Goal: Information Seeking & Learning: Learn about a topic

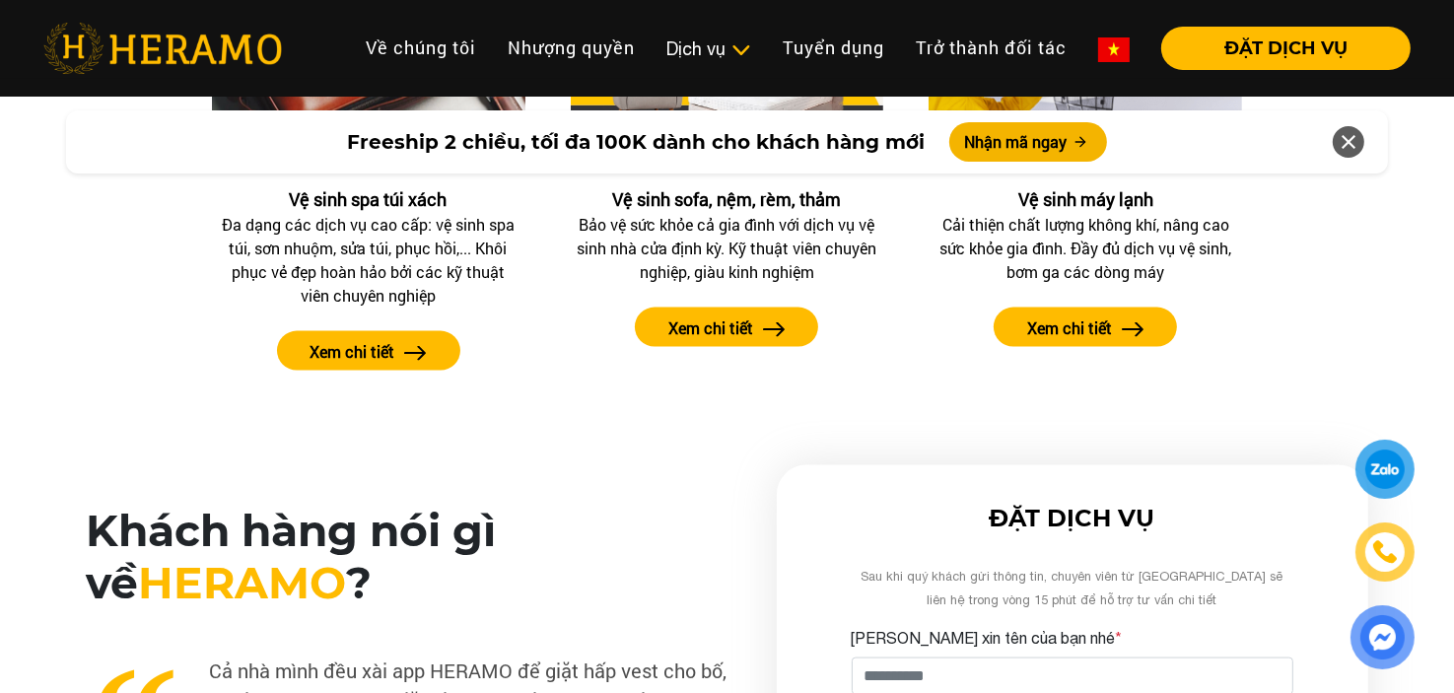
scroll to position [2487, 0]
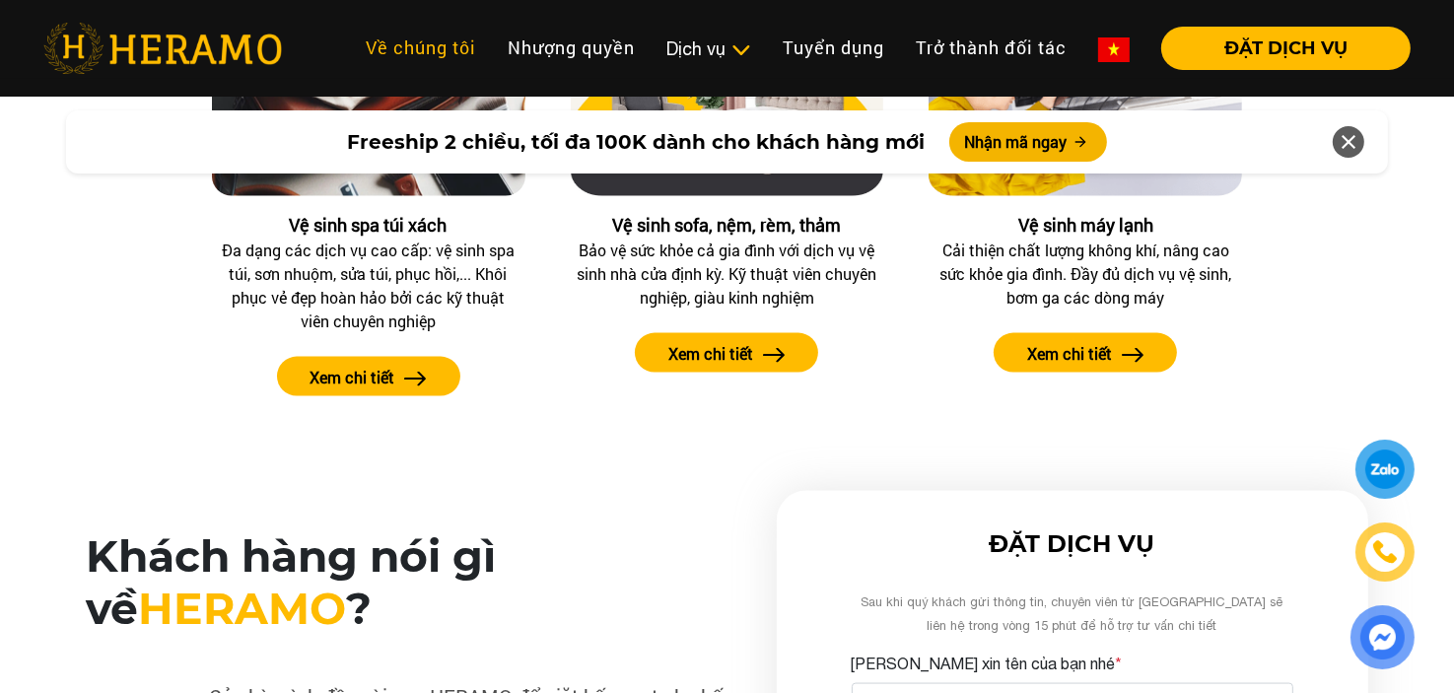
click at [422, 28] on link "Về chúng tôi" at bounding box center [421, 48] width 142 height 42
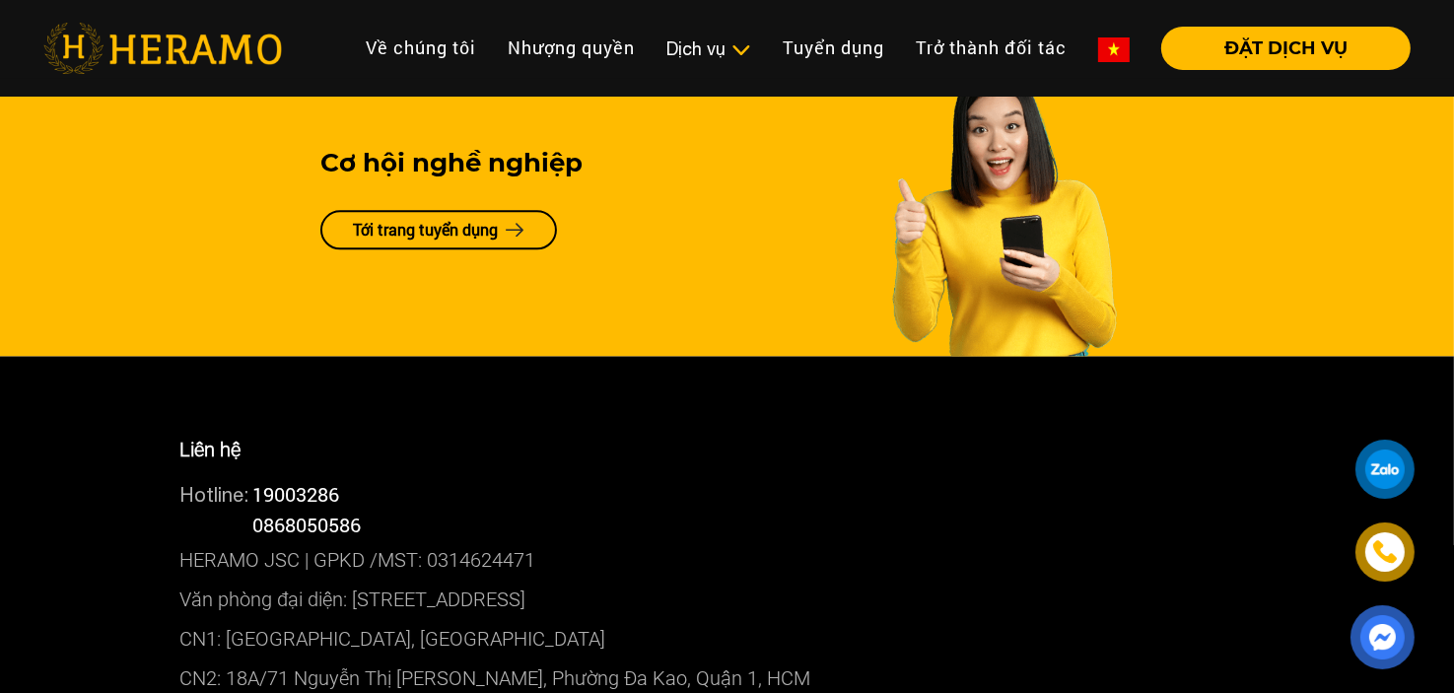
scroll to position [4719, 0]
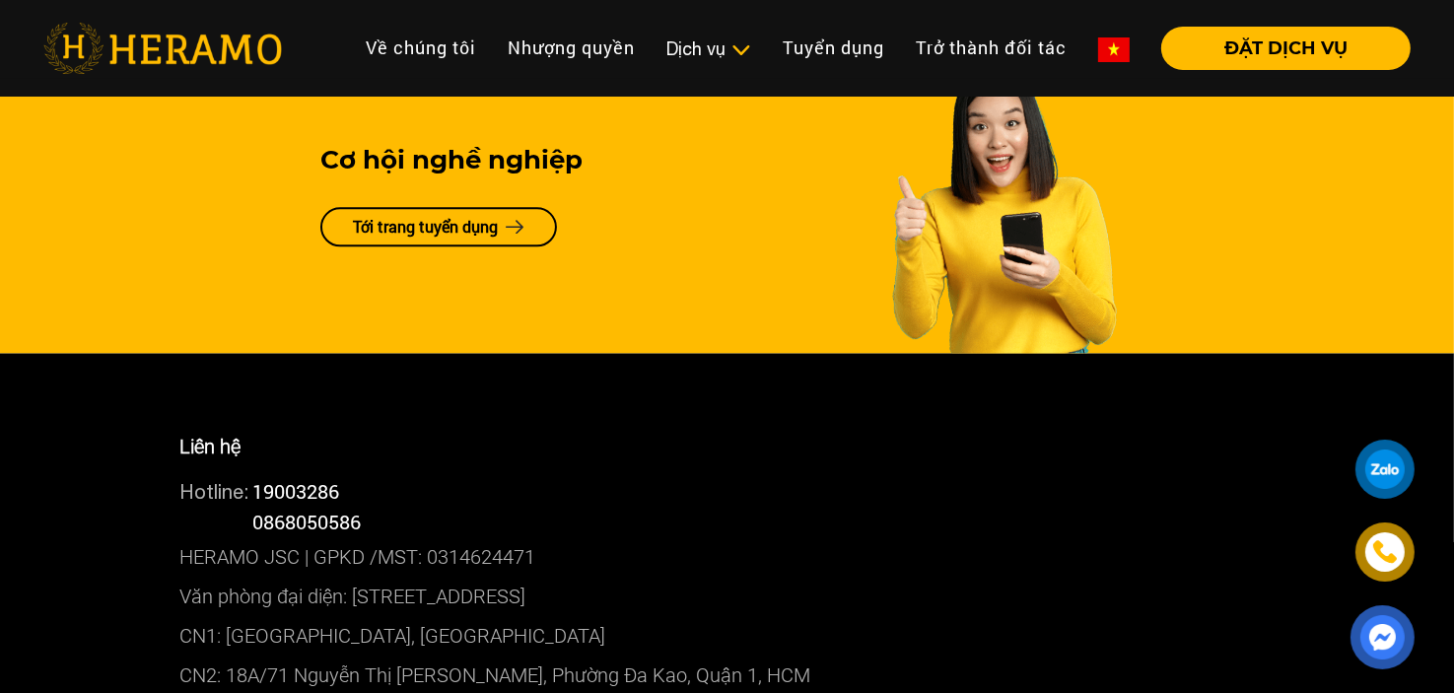
click at [476, 240] on link "Tới trang tuyển dụng" at bounding box center [438, 226] width 237 height 39
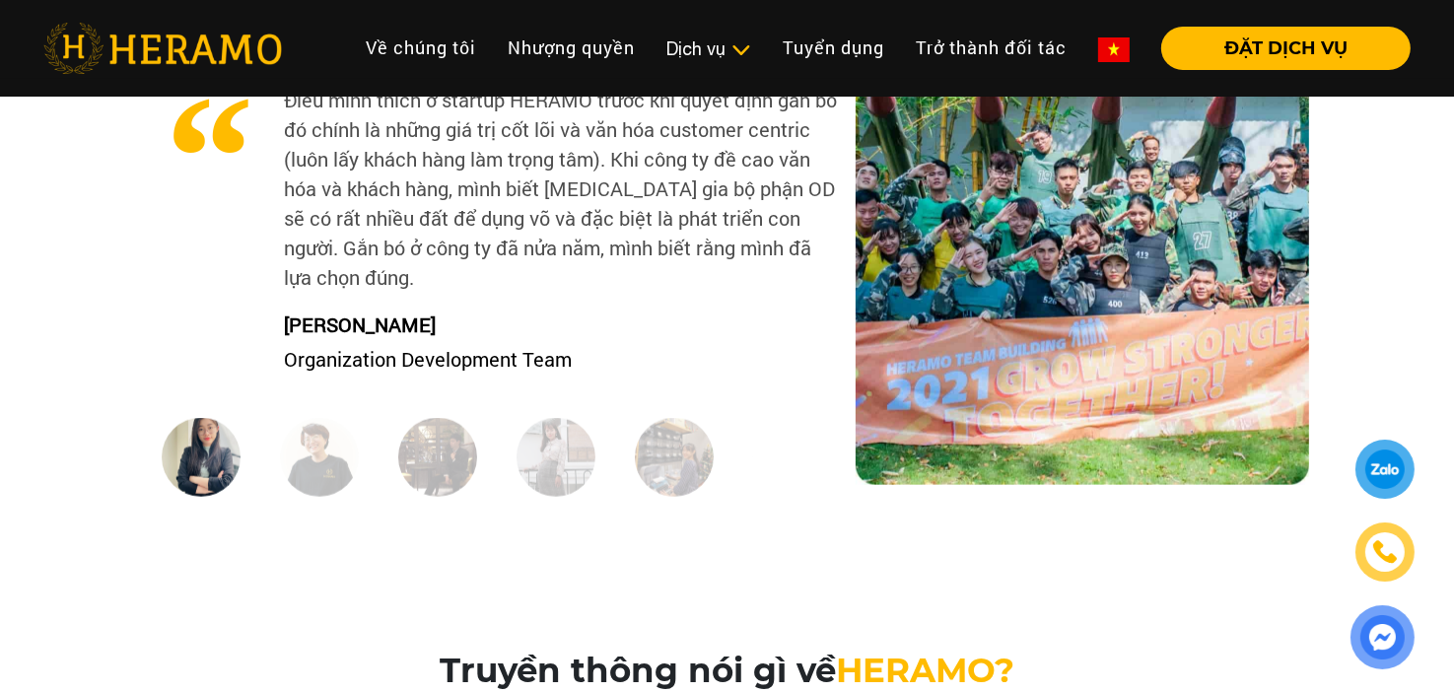
scroll to position [2228, 0]
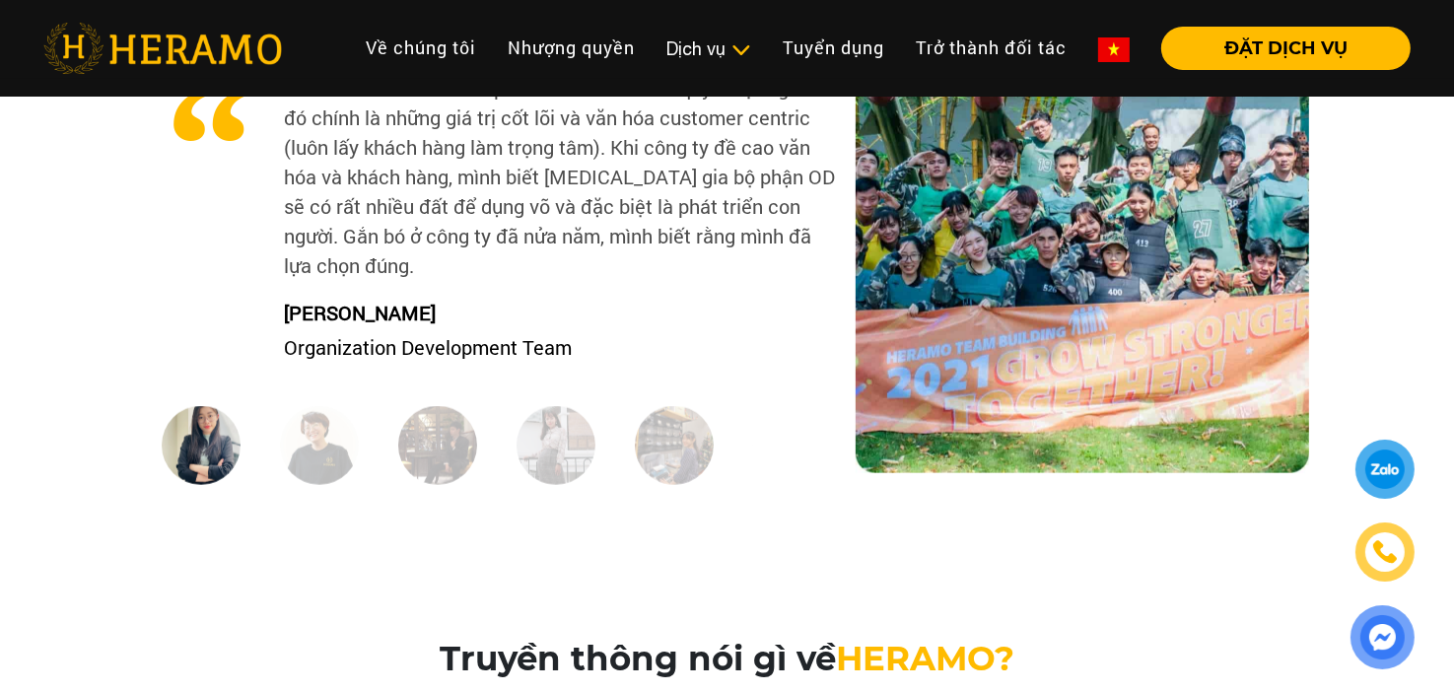
click at [301, 456] on img at bounding box center [319, 445] width 79 height 79
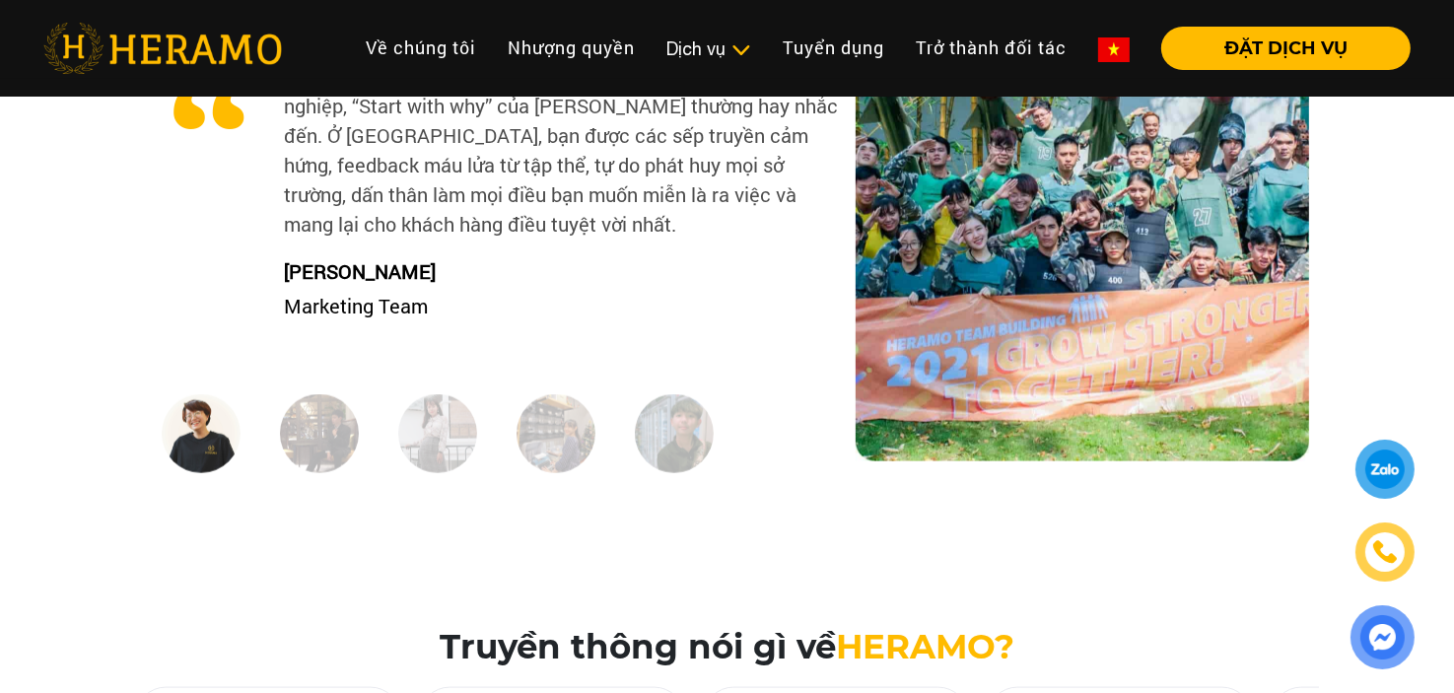
scroll to position [2240, 0]
click at [342, 434] on img at bounding box center [319, 433] width 79 height 79
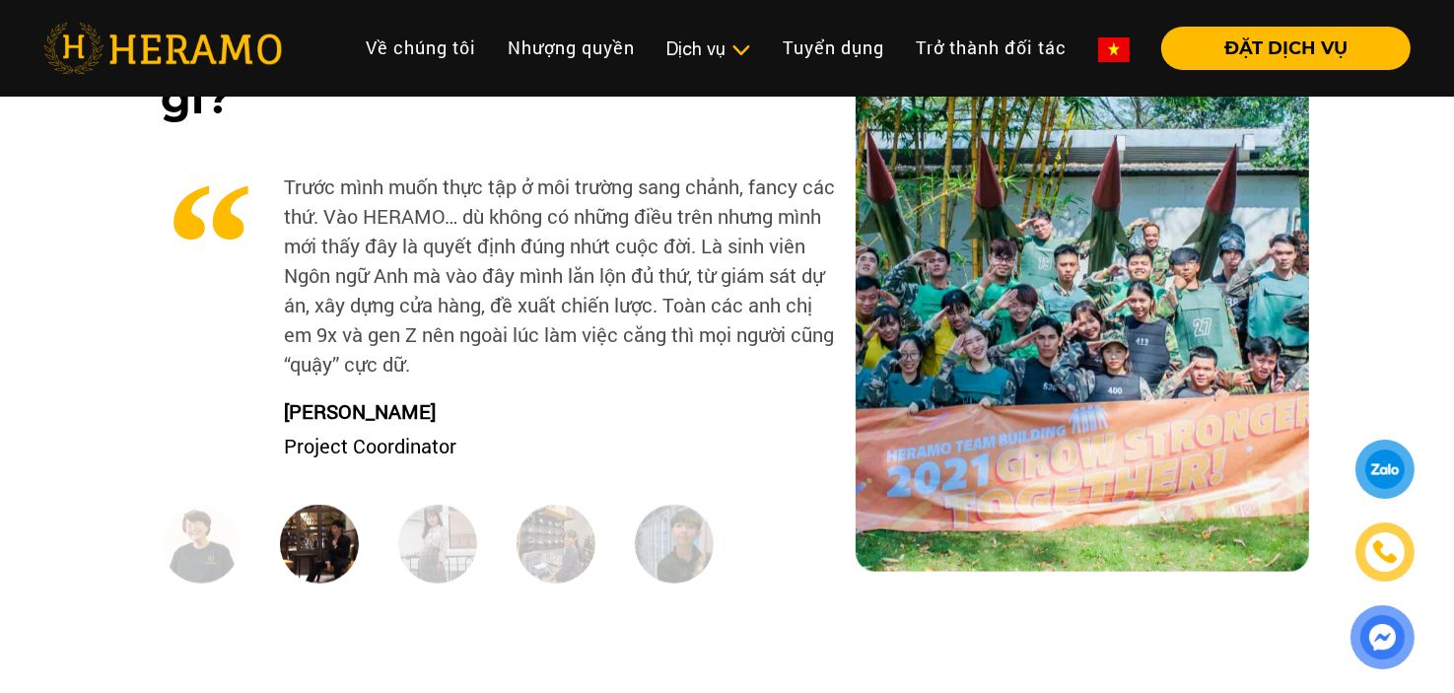
scroll to position [2081, 0]
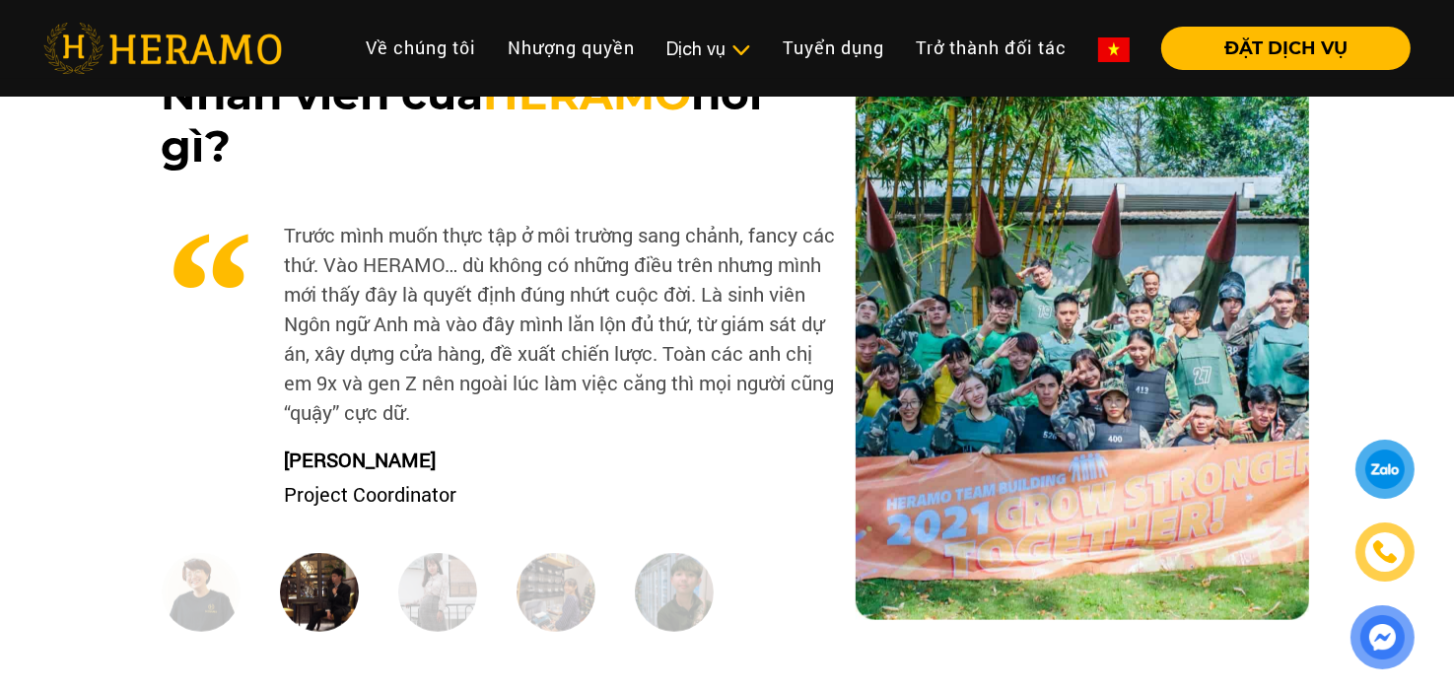
click at [442, 602] on img at bounding box center [437, 592] width 79 height 79
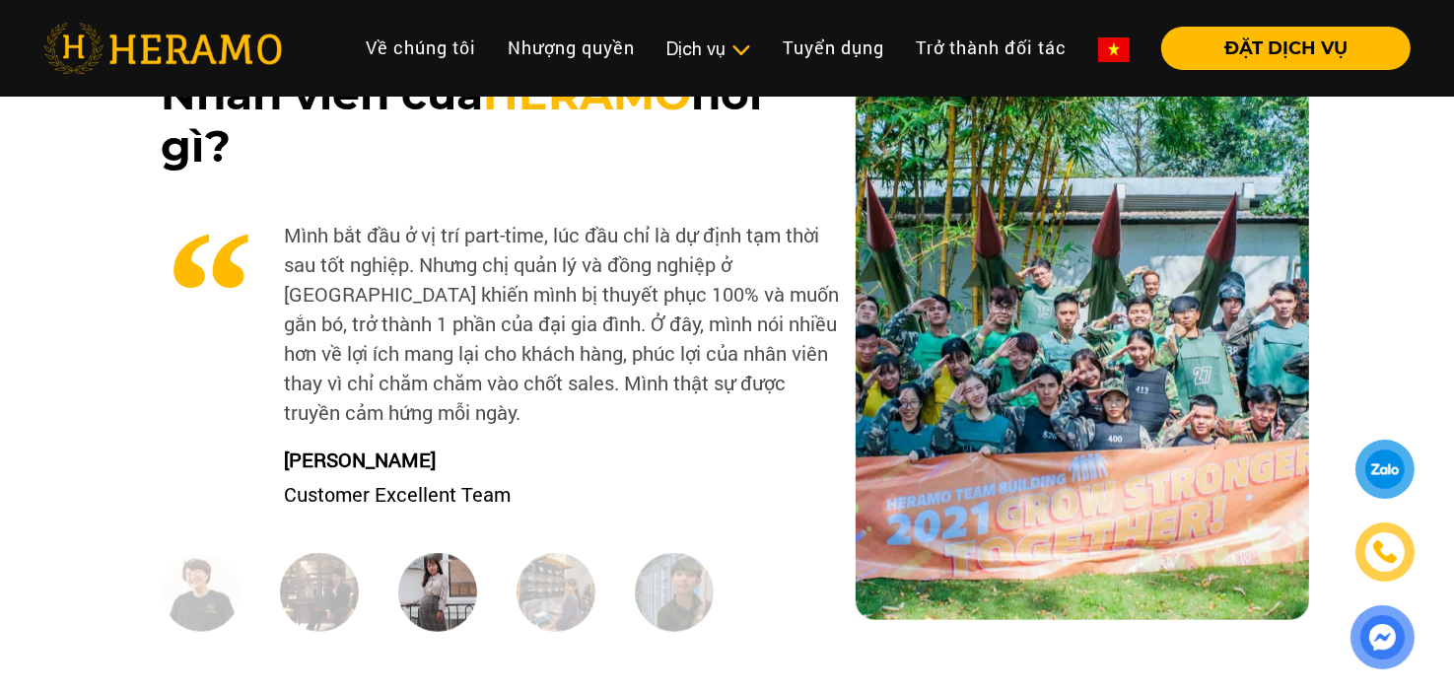
click at [568, 599] on img at bounding box center [556, 592] width 79 height 79
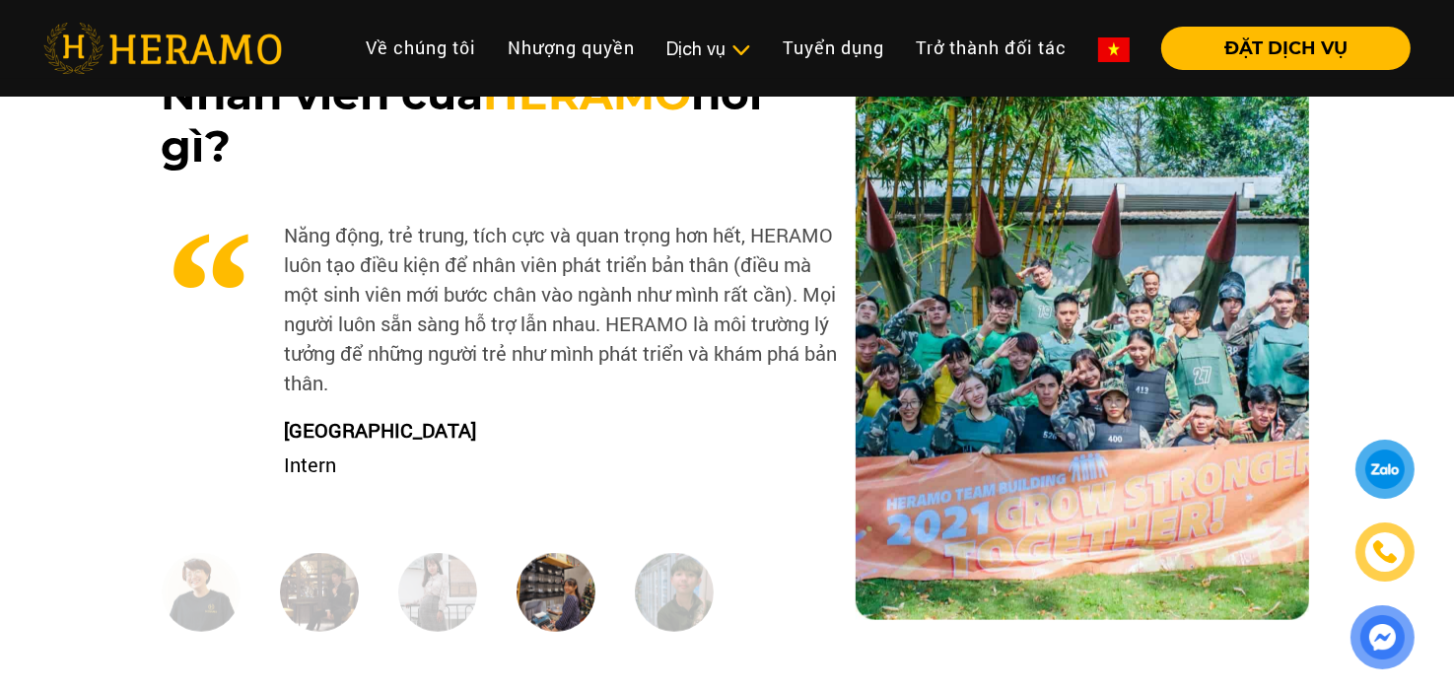
click at [661, 585] on img at bounding box center [674, 592] width 79 height 79
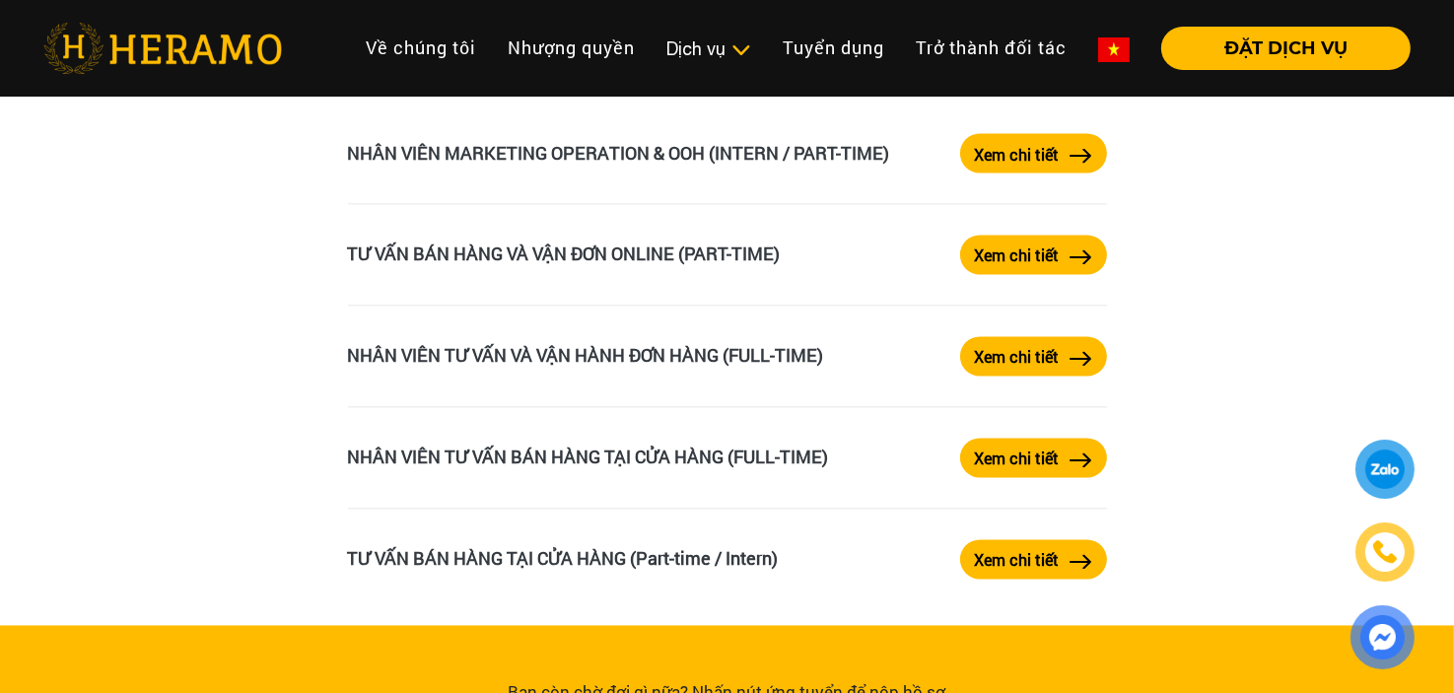
scroll to position [3348, 0]
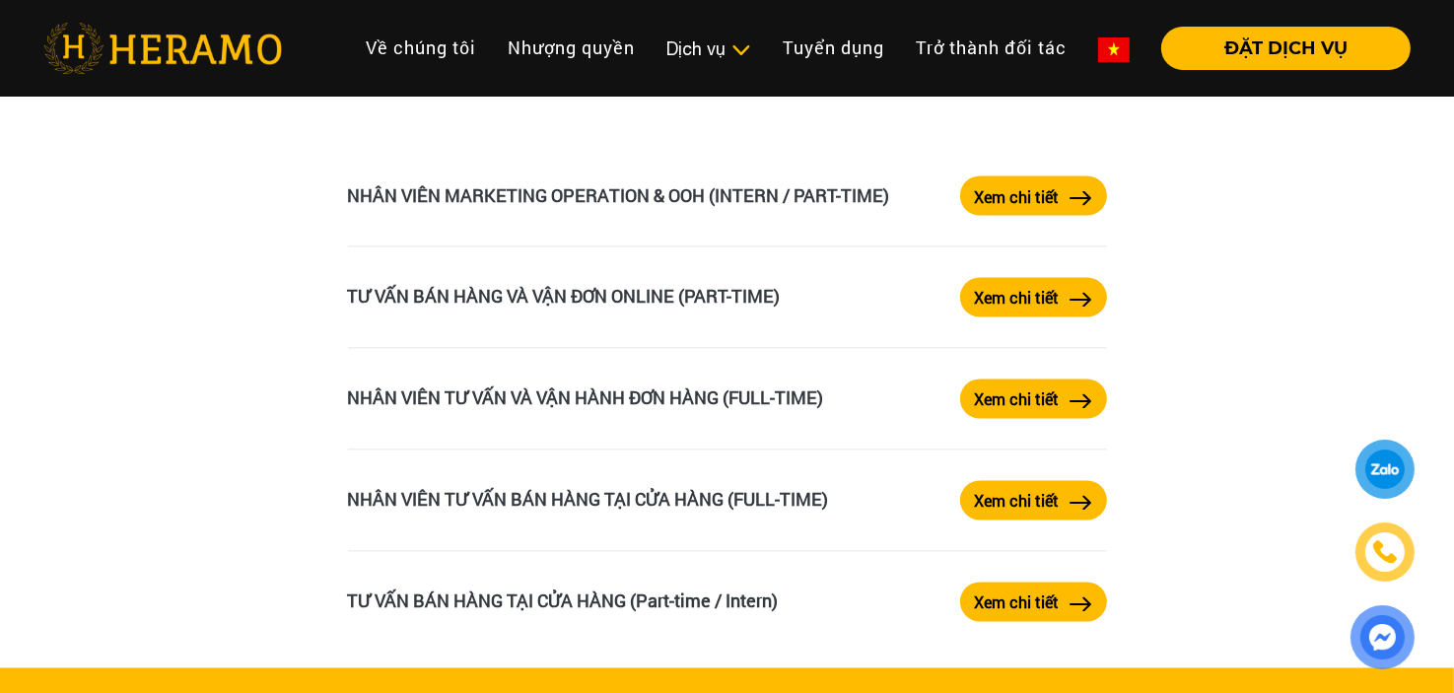
click at [1068, 618] on button "Xem chi tiết" at bounding box center [1033, 602] width 147 height 39
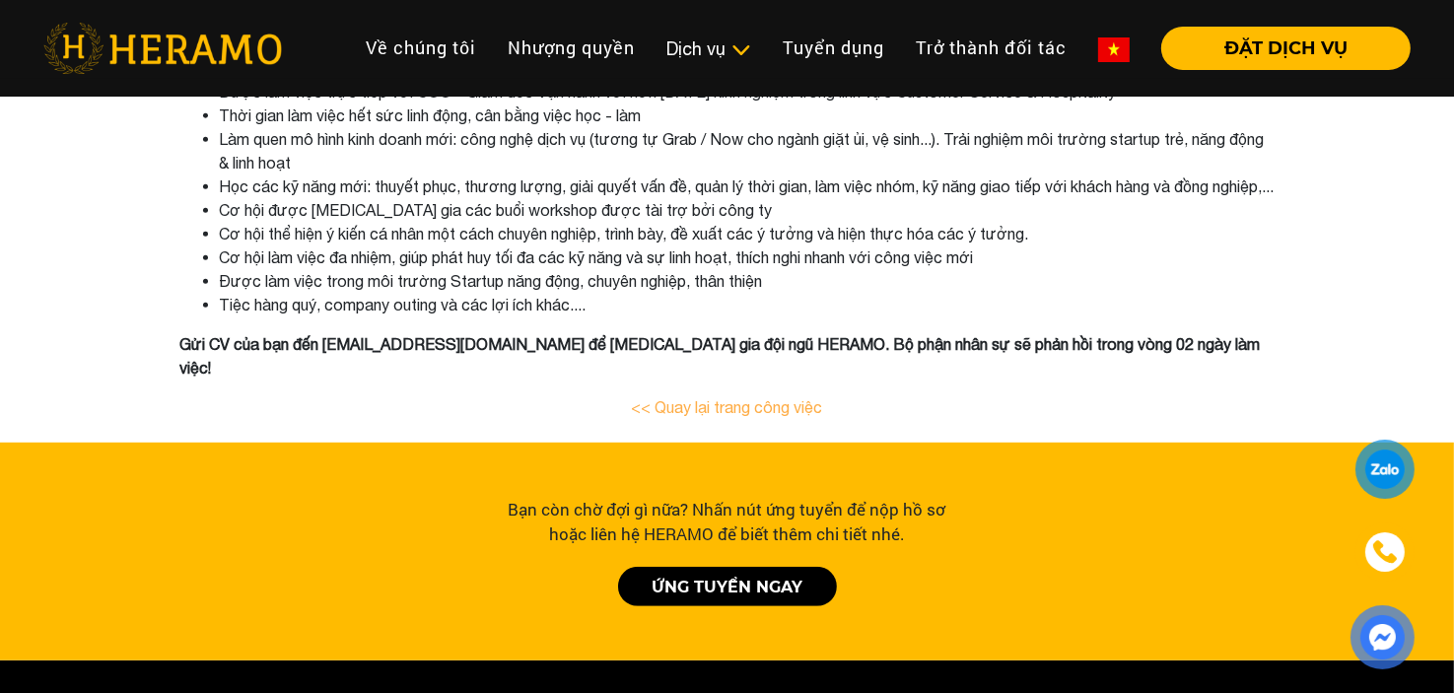
scroll to position [906, 0]
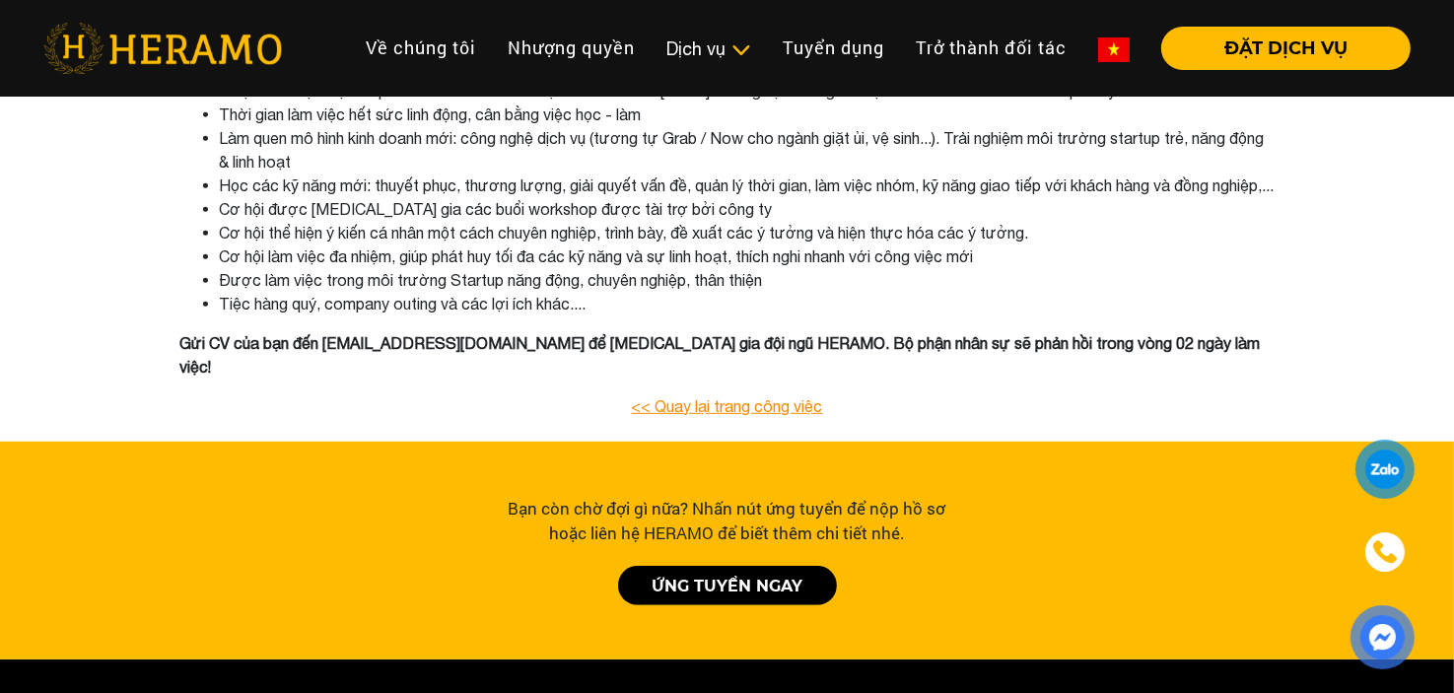
click at [751, 403] on link "<< Quay lại trang công việc" at bounding box center [727, 406] width 191 height 18
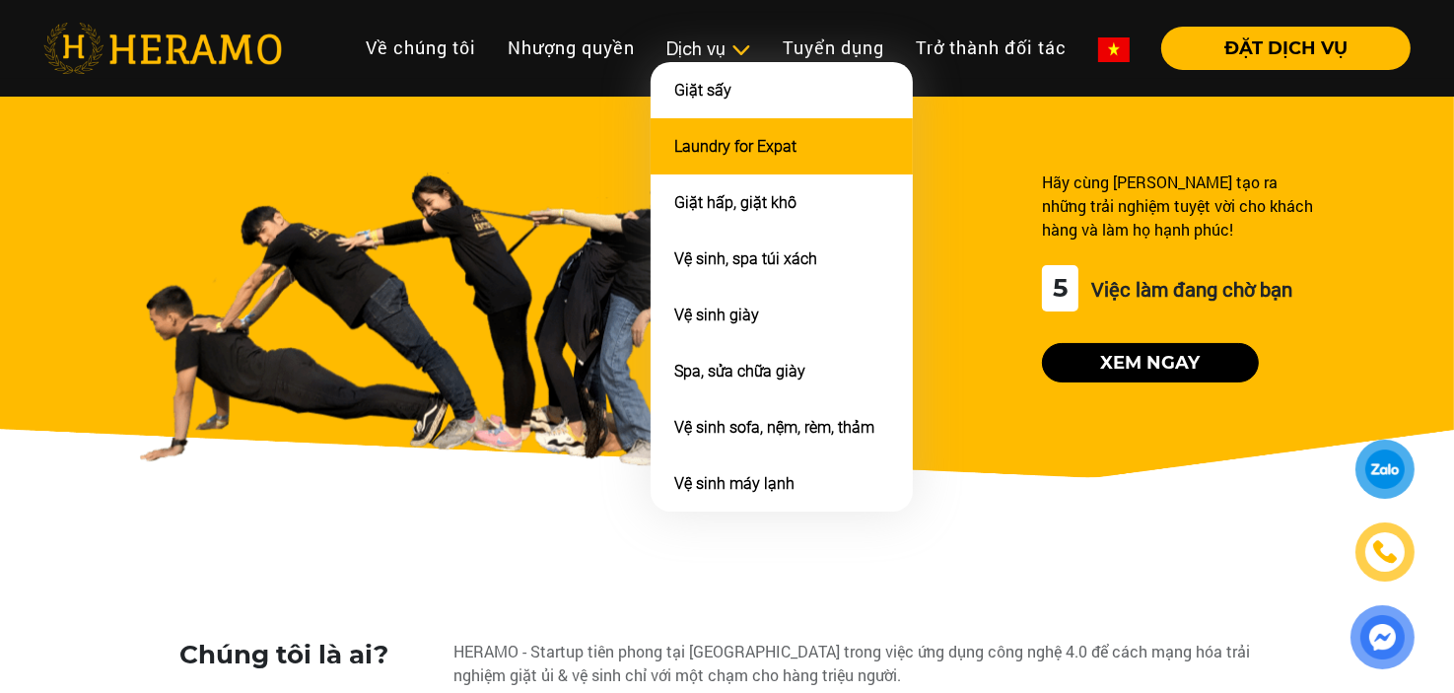
click at [800, 135] on li "Laundry for Expat" at bounding box center [782, 146] width 262 height 56
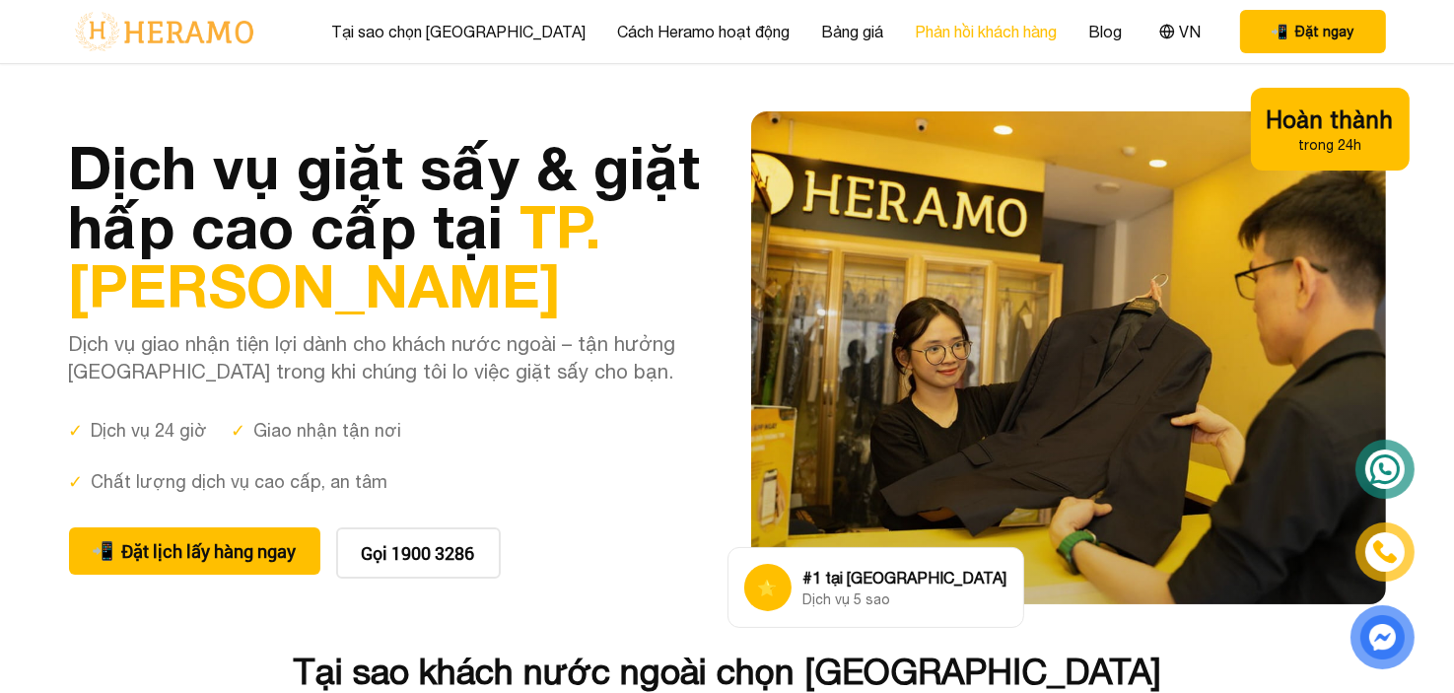
click at [927, 39] on link "Phản hồi khách hàng" at bounding box center [986, 32] width 142 height 24
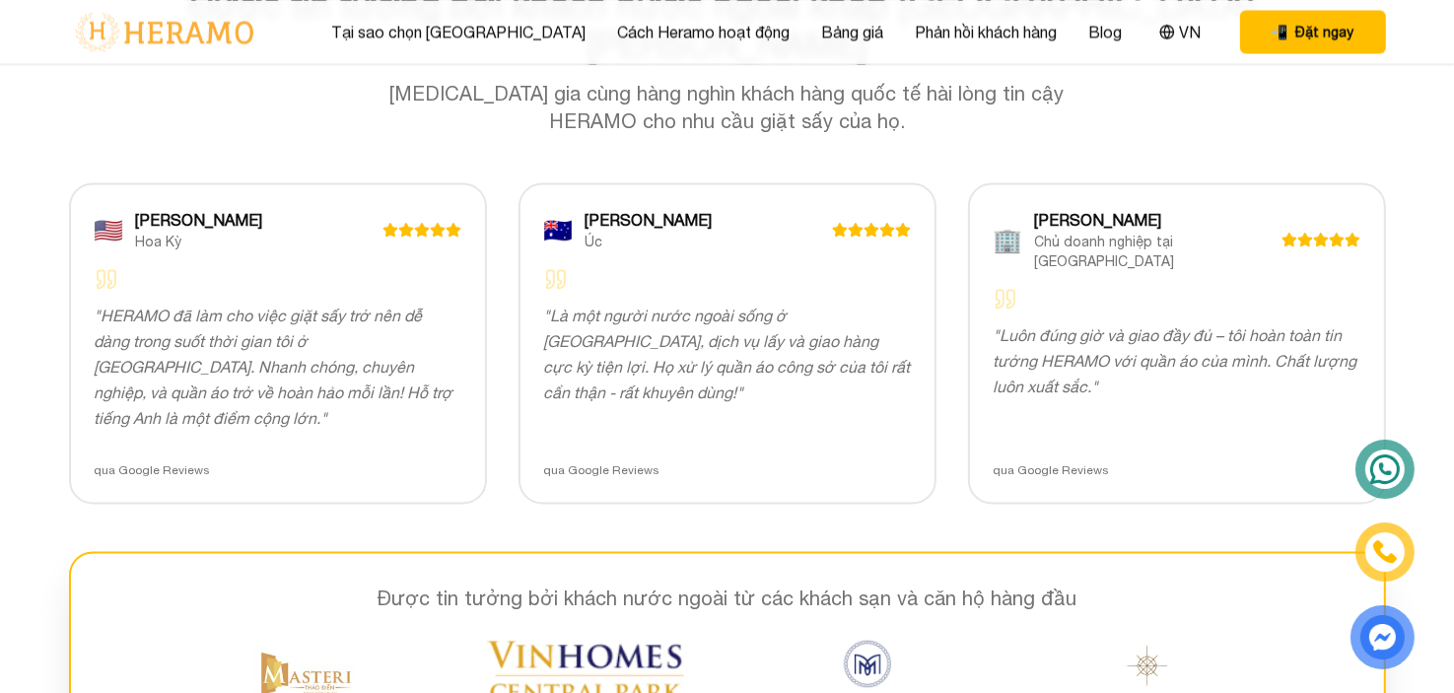
scroll to position [3979, 0]
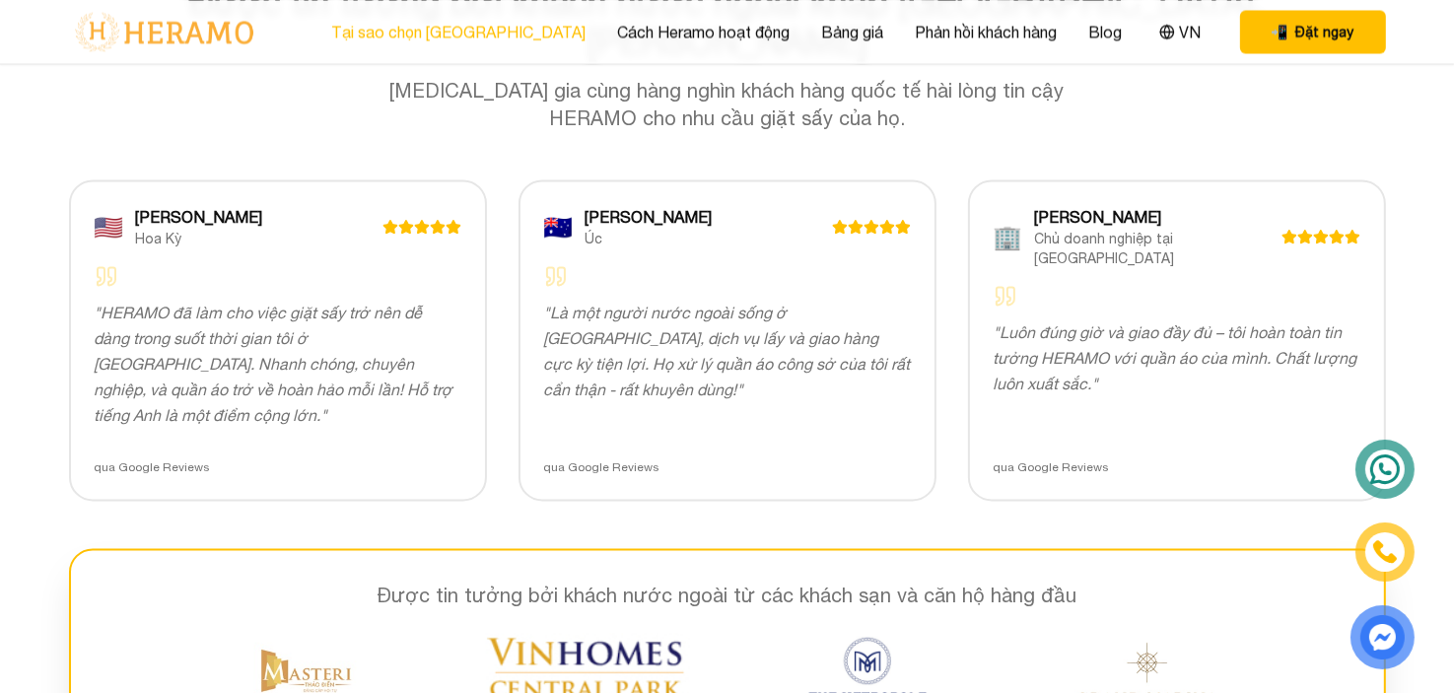
click at [454, 38] on link "Tại sao chọn [GEOGRAPHIC_DATA]" at bounding box center [458, 32] width 254 height 24
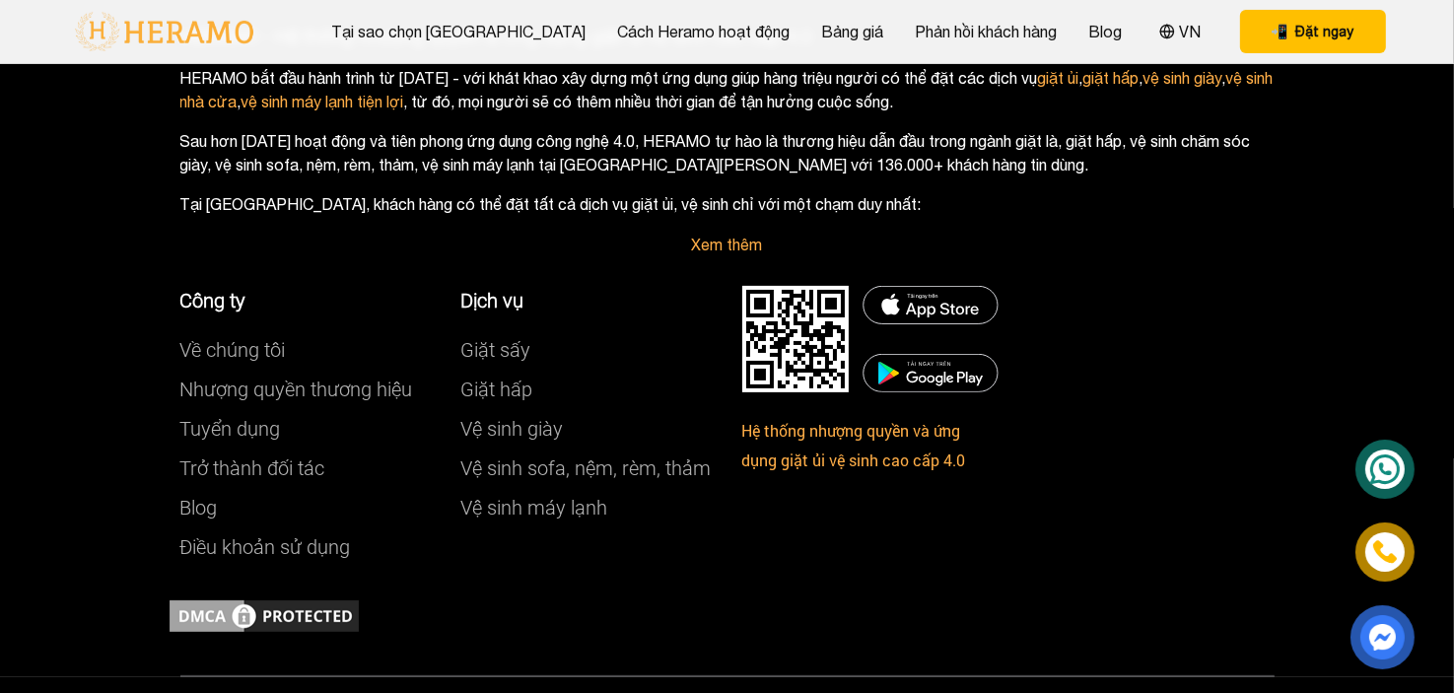
scroll to position [7817, 0]
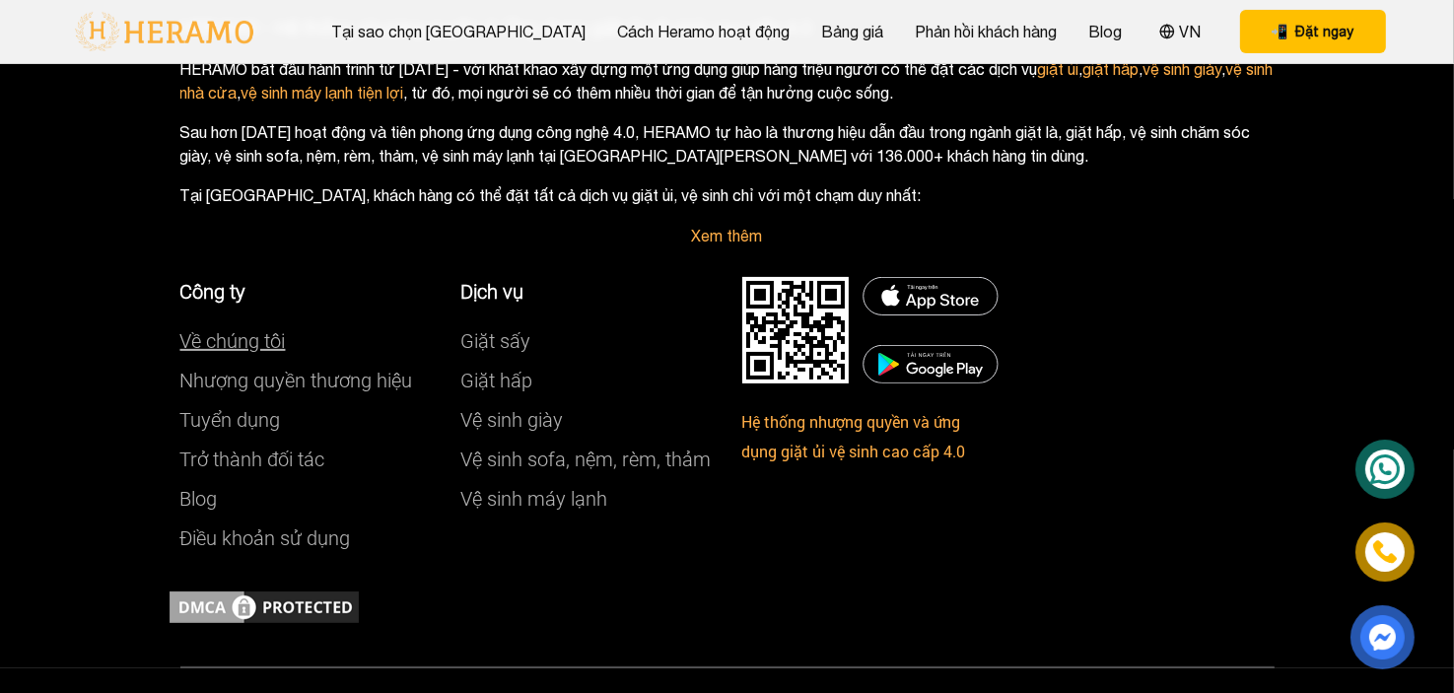
click at [223, 329] on link "Về chúng tôi" at bounding box center [232, 341] width 105 height 24
click at [237, 329] on link "Về chúng tôi" at bounding box center [232, 341] width 105 height 24
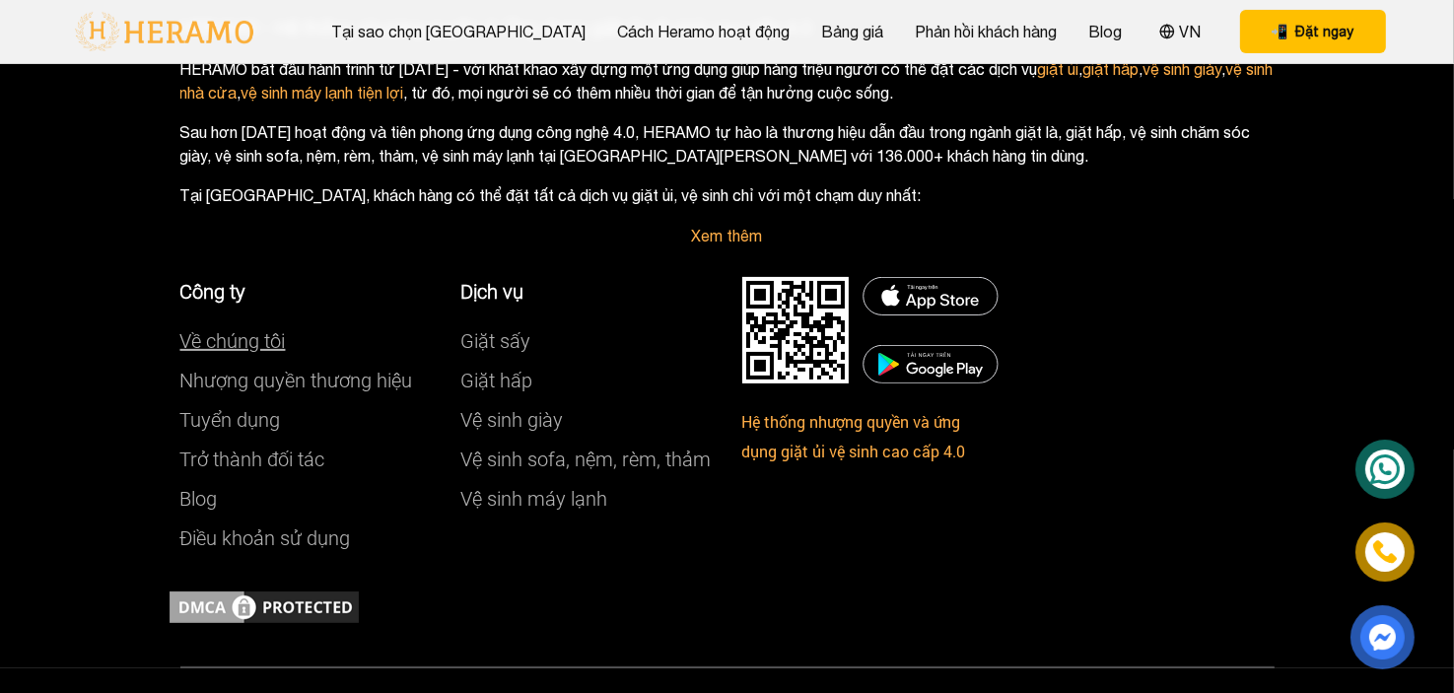
click at [237, 329] on link "Về chúng tôi" at bounding box center [232, 341] width 105 height 24
click at [265, 369] on link "Nhượng quyền thương hiệu" at bounding box center [296, 381] width 233 height 24
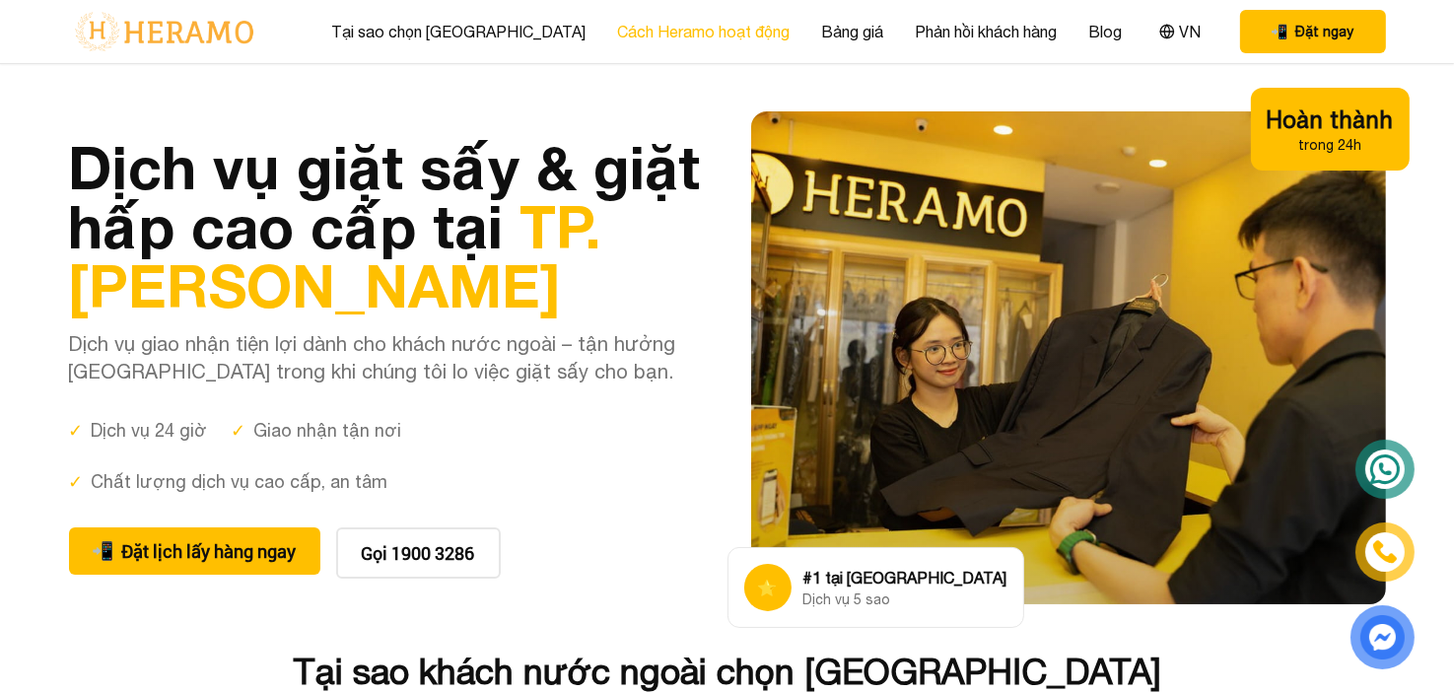
click at [626, 27] on link "Cách Heramo hoạt động" at bounding box center [703, 32] width 173 height 24
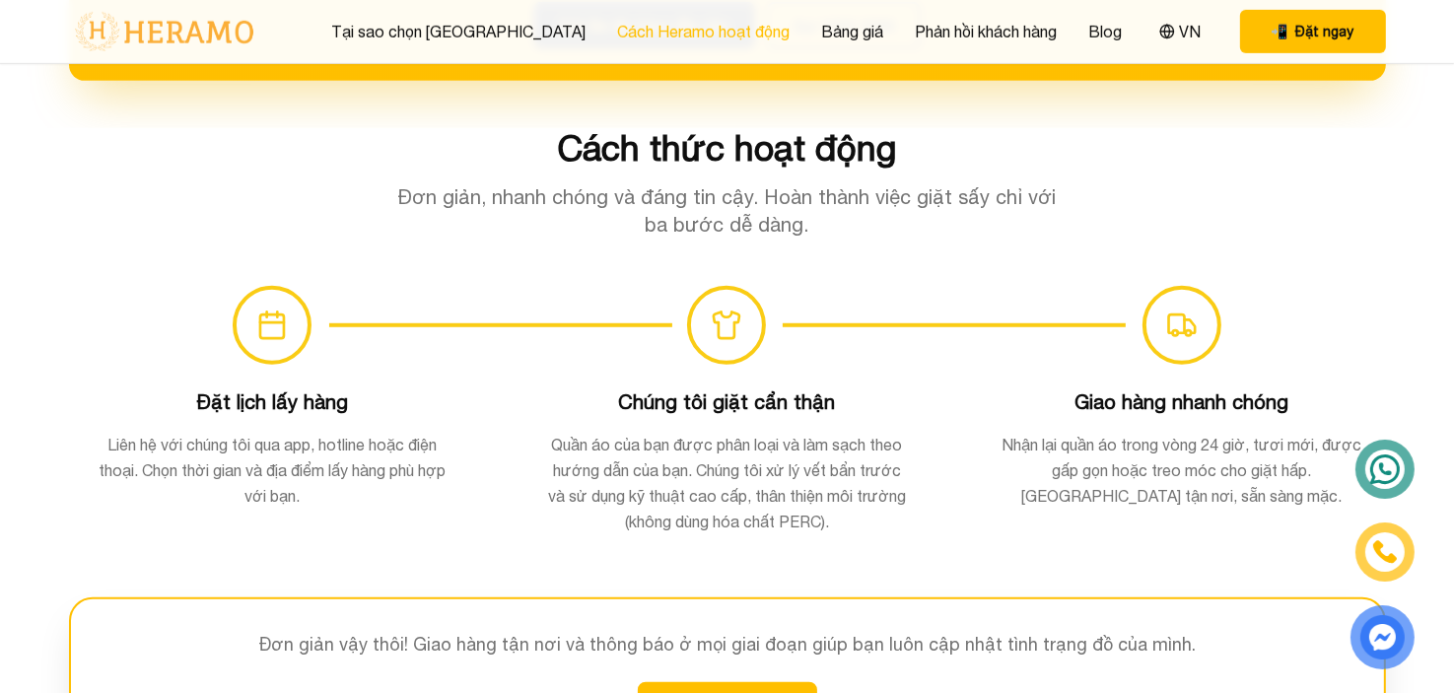
scroll to position [1286, 0]
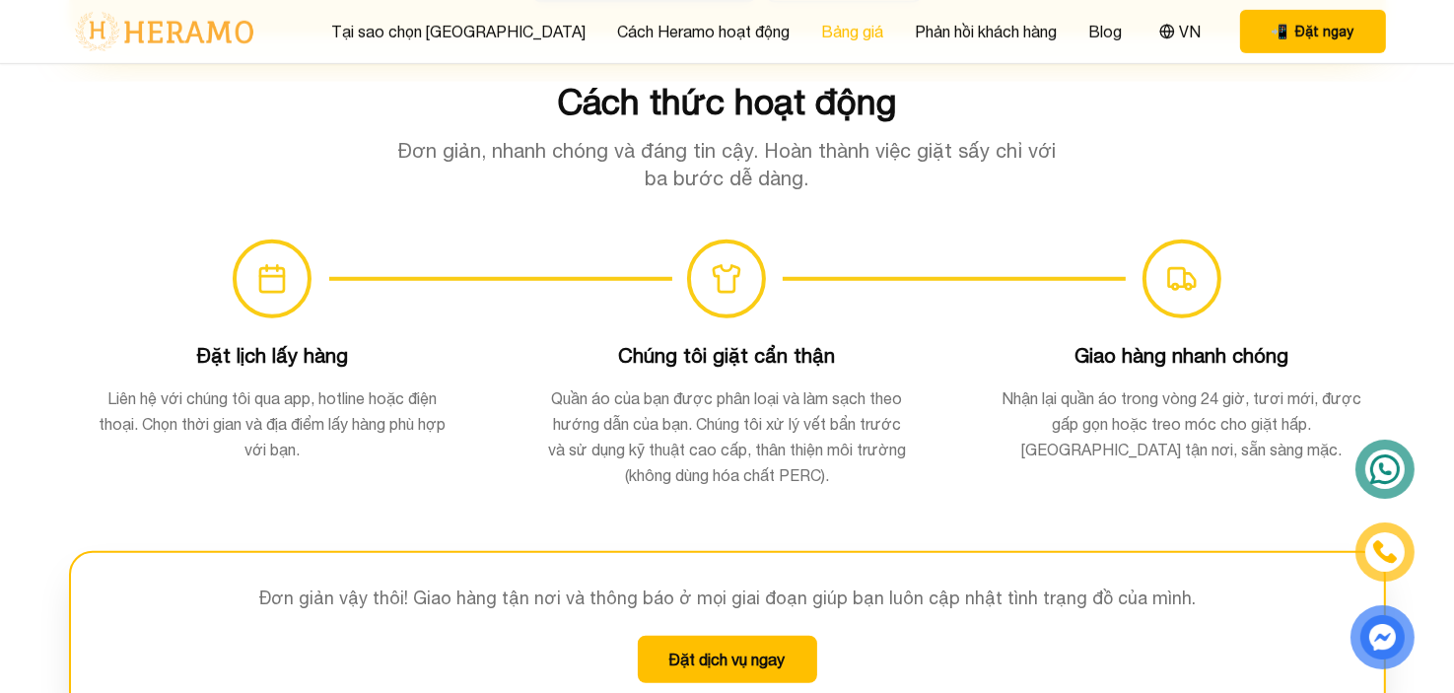
click at [821, 31] on link "Bảng giá" at bounding box center [852, 32] width 62 height 24
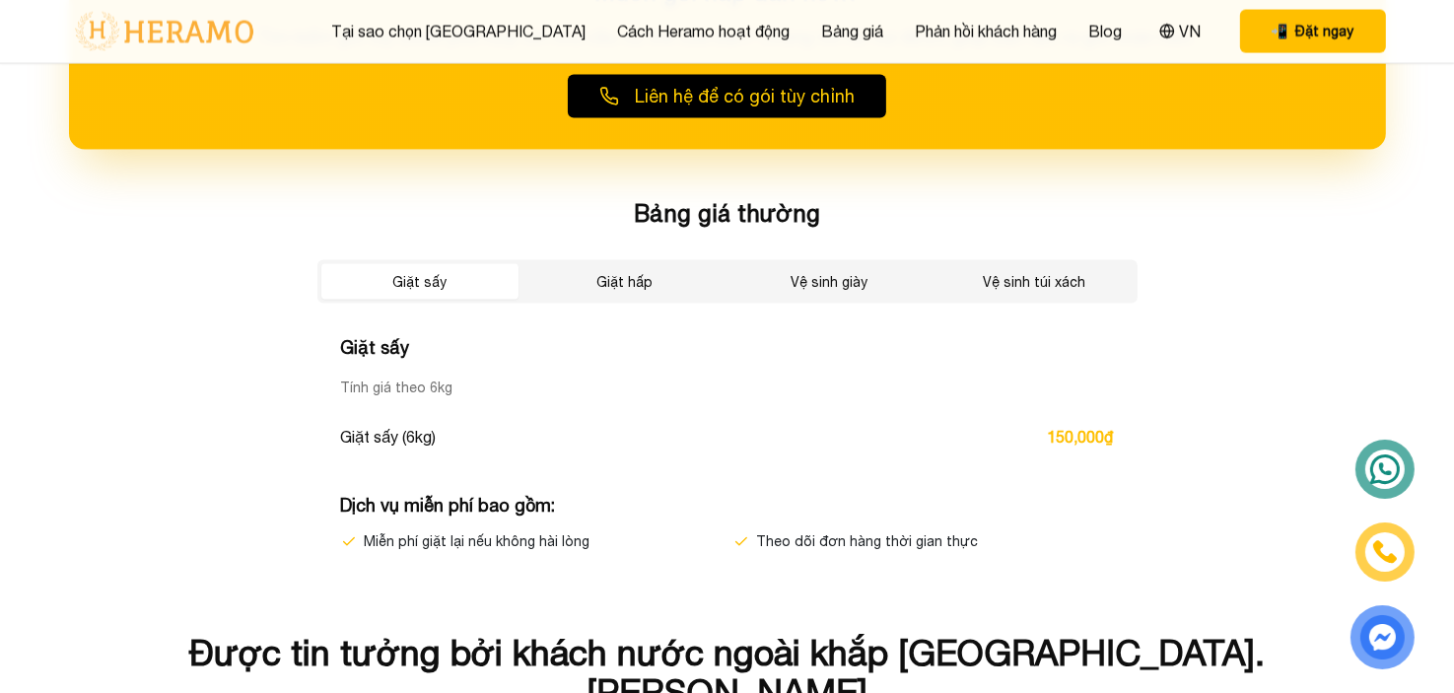
scroll to position [3330, 0]
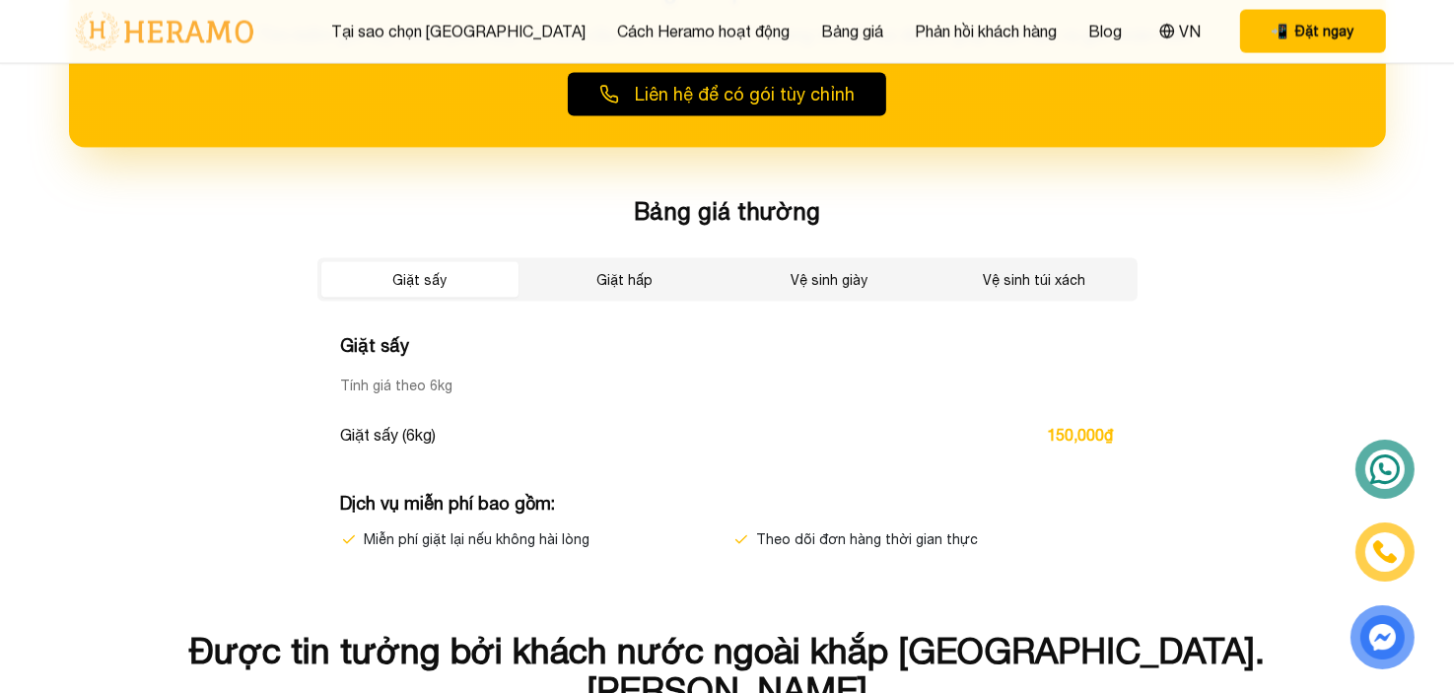
click at [624, 262] on button "Giặt hấp" at bounding box center [624, 279] width 197 height 35
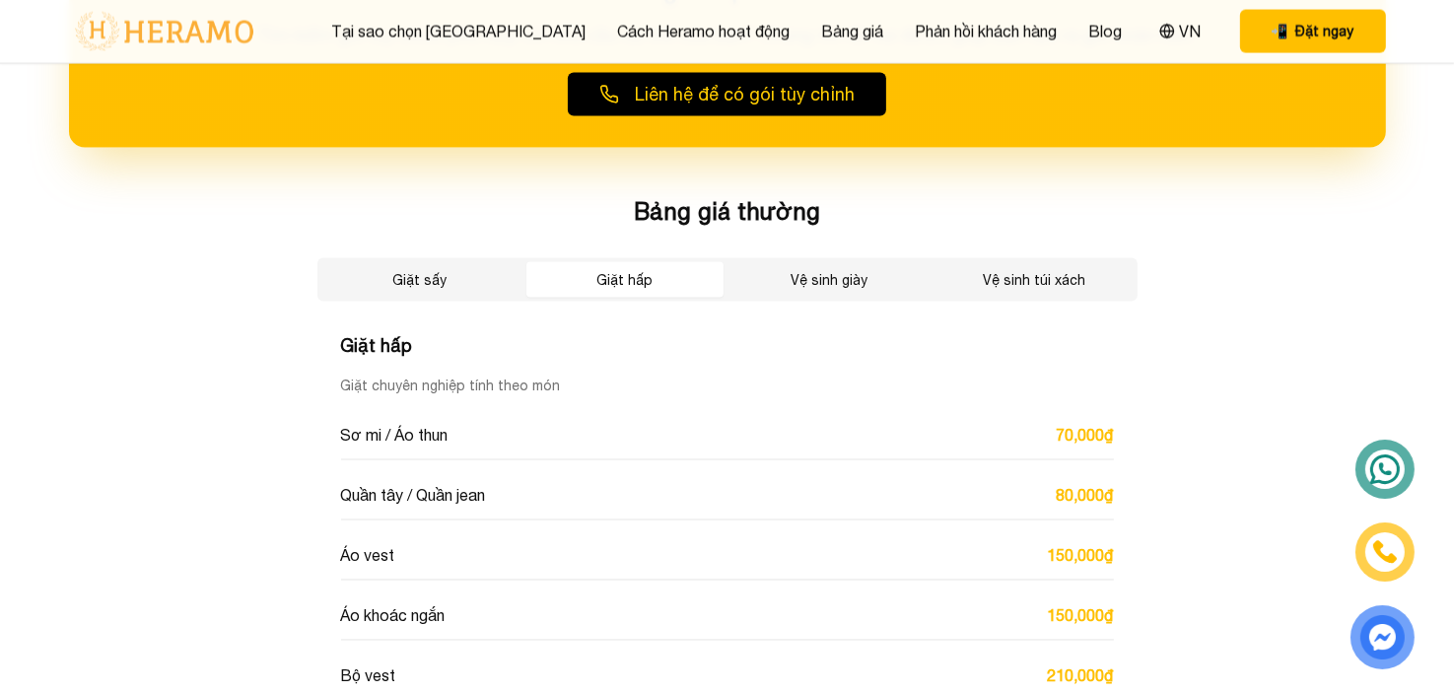
click at [485, 281] on button "Giặt sấy" at bounding box center [419, 279] width 197 height 35
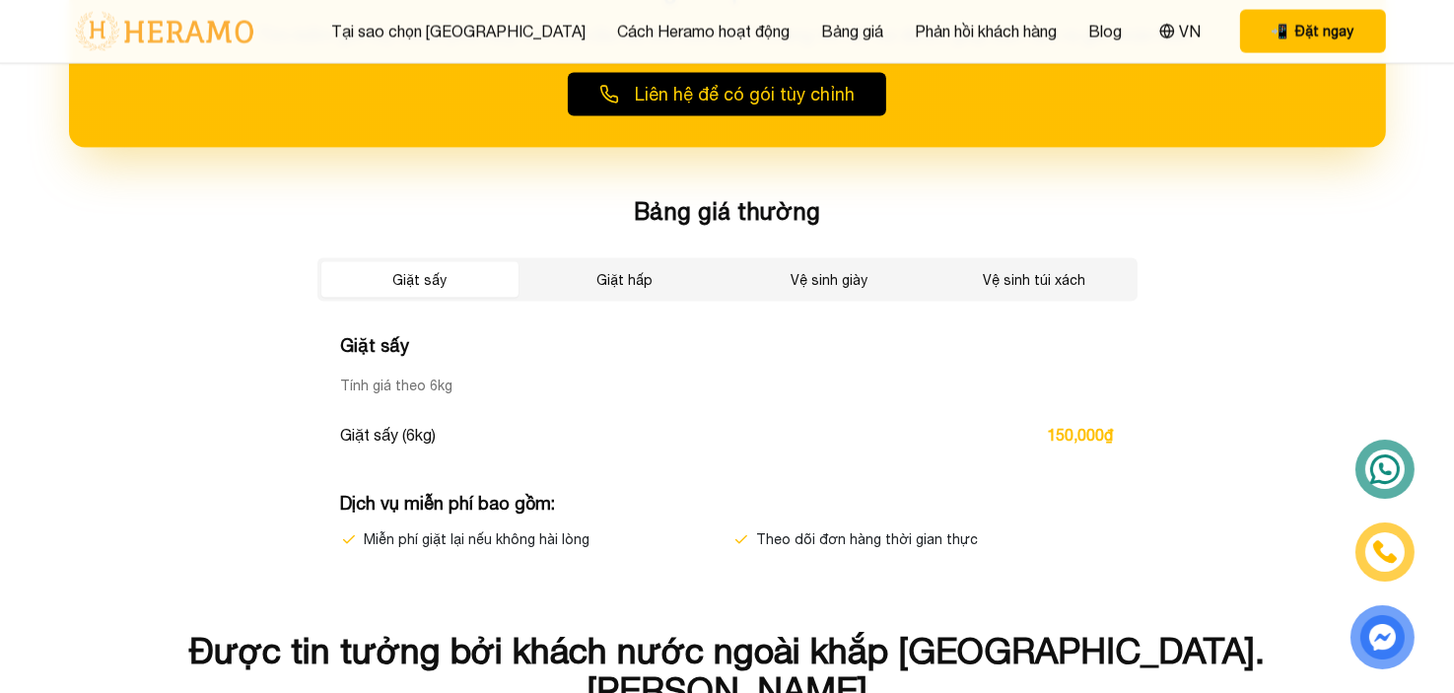
click at [605, 267] on button "Giặt hấp" at bounding box center [624, 279] width 197 height 35
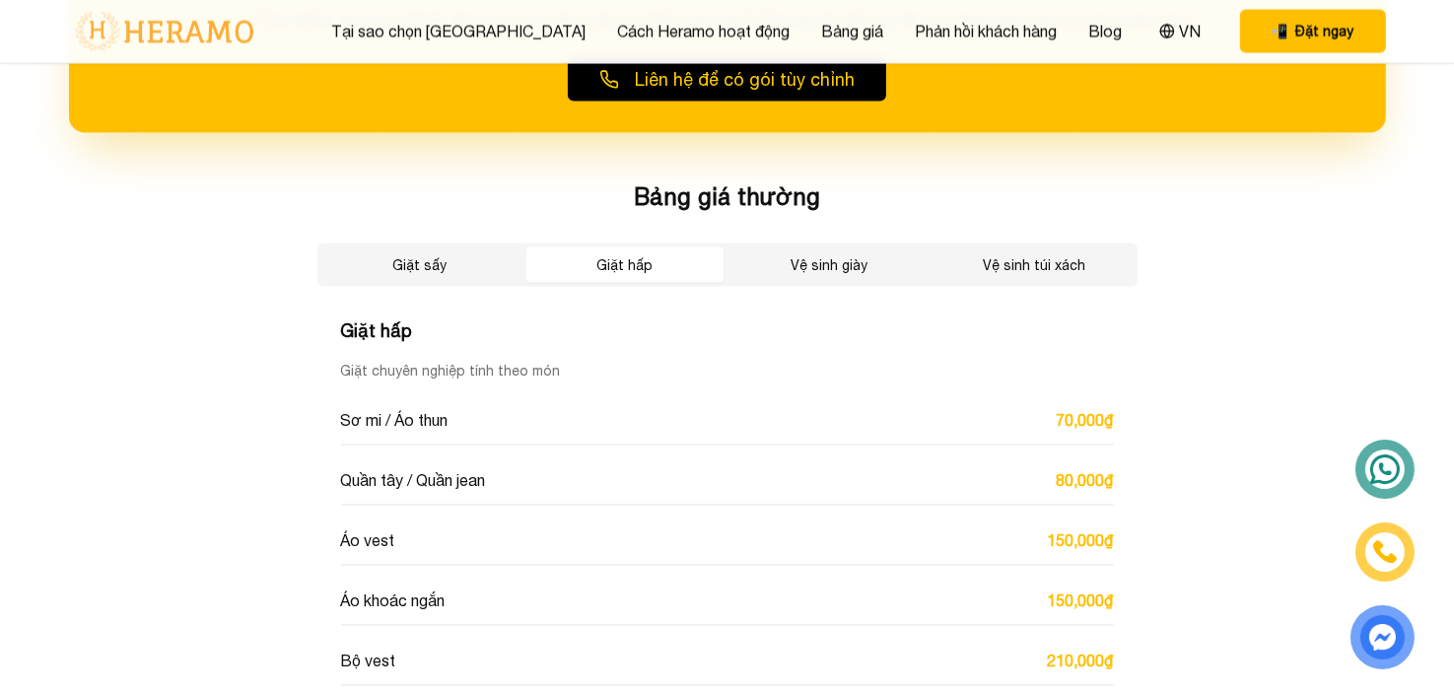
scroll to position [3343, 0]
click at [838, 250] on button "Vệ sinh giày" at bounding box center [830, 265] width 197 height 35
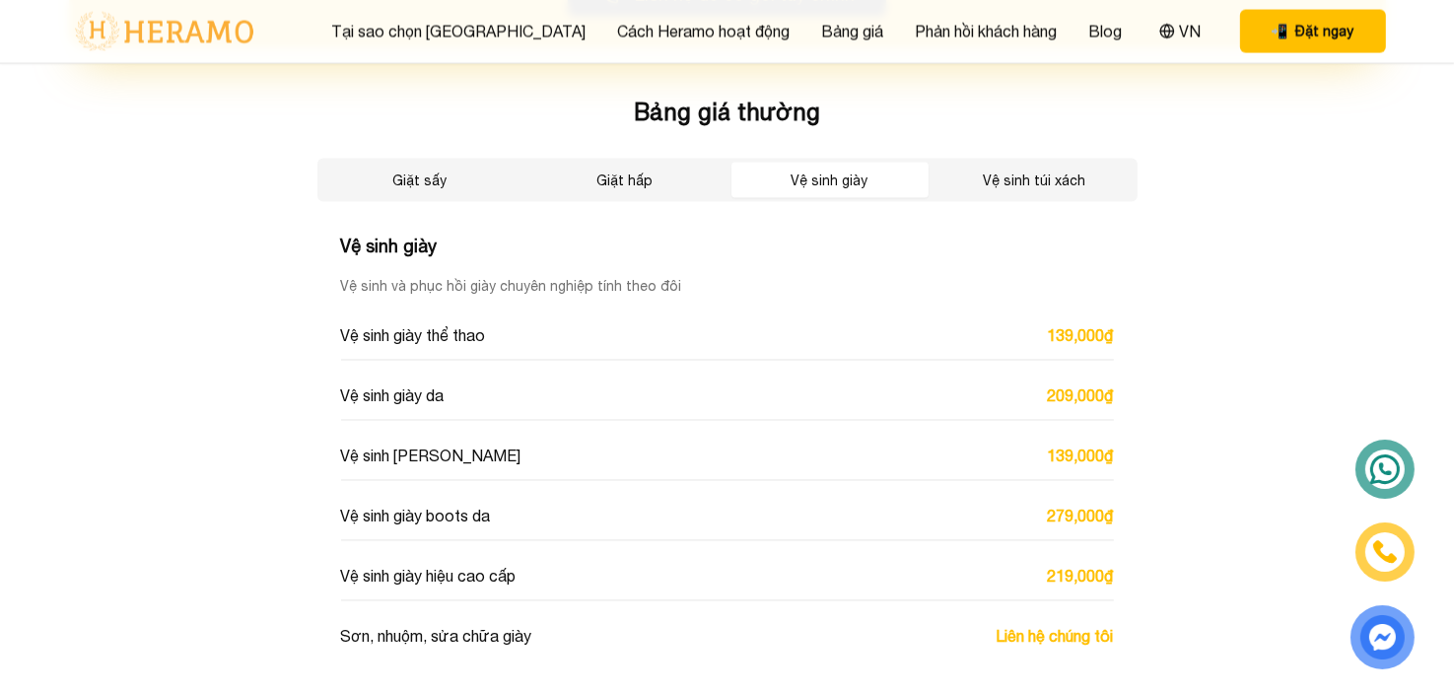
scroll to position [3430, 0]
click at [1015, 178] on button "Vệ sinh túi xách" at bounding box center [1035, 179] width 197 height 35
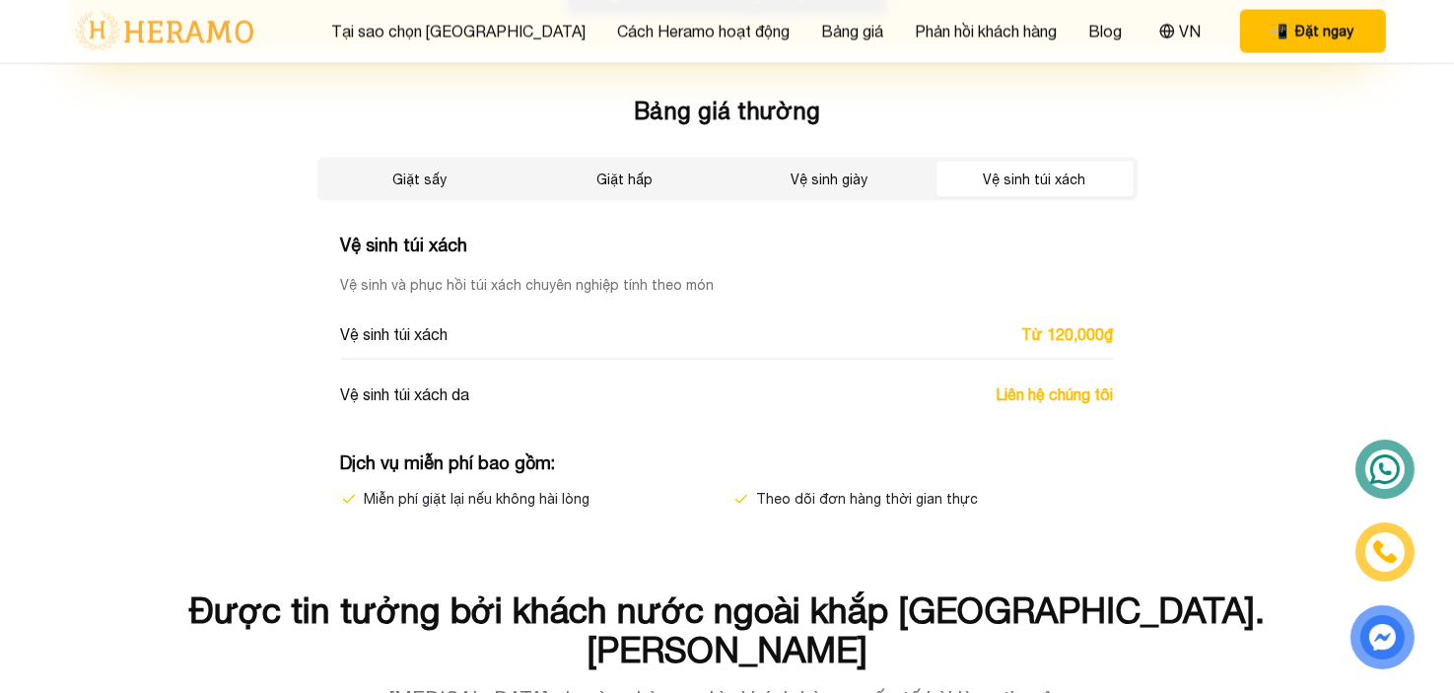
click at [455, 182] on button "Giặt sấy" at bounding box center [419, 179] width 197 height 35
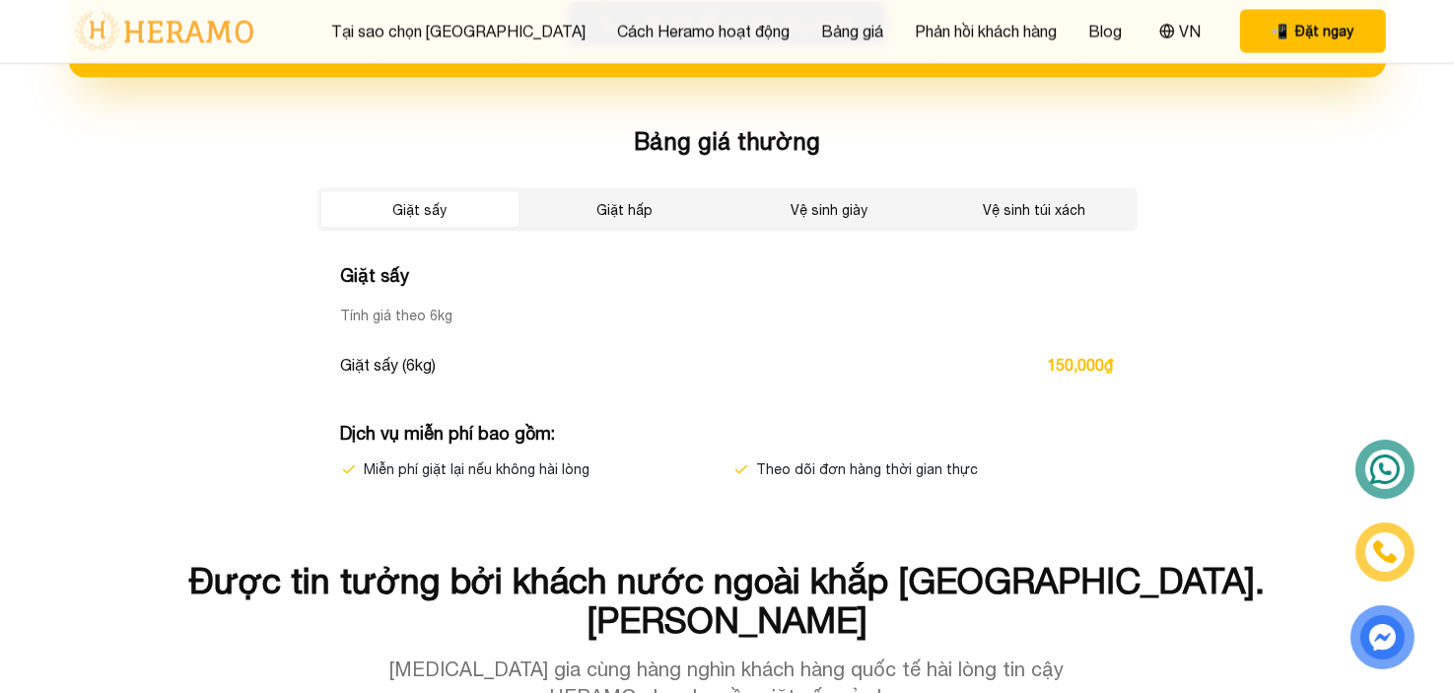
scroll to position [3438, 0]
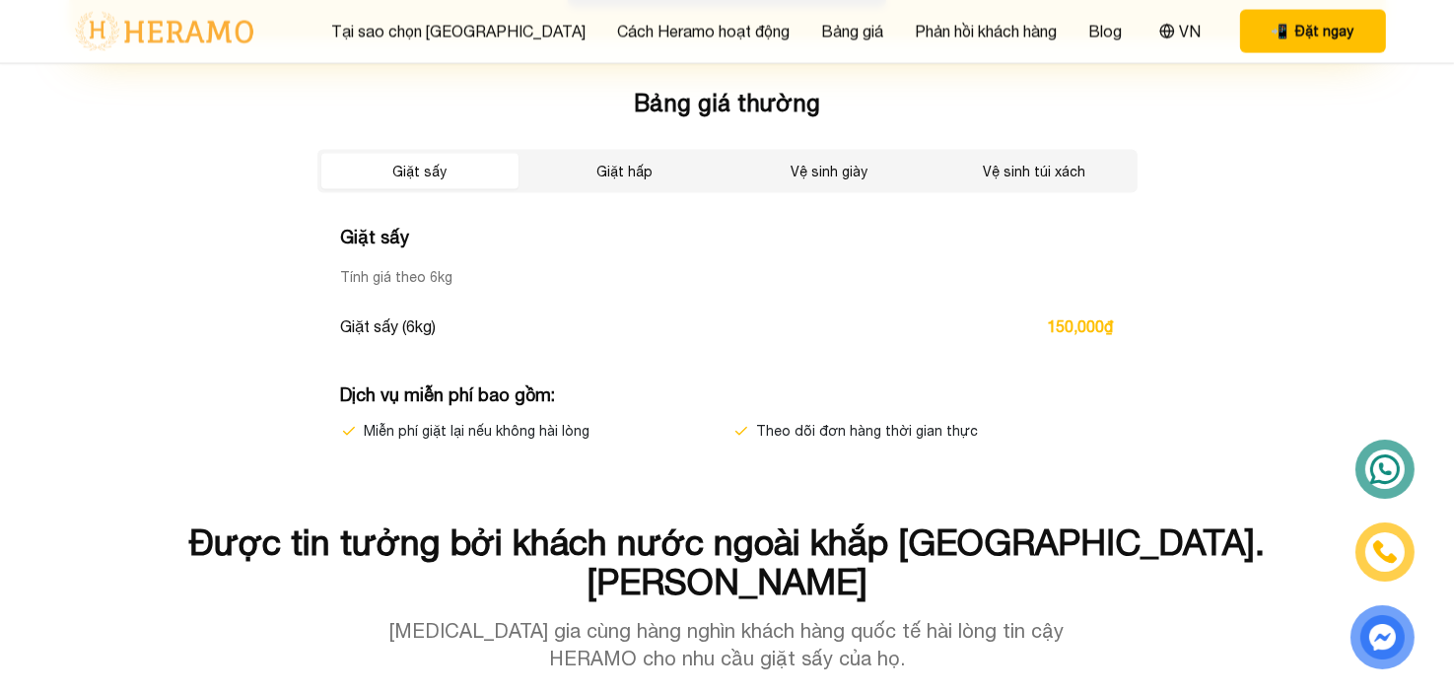
click at [629, 168] on button "Giặt hấp" at bounding box center [624, 171] width 197 height 35
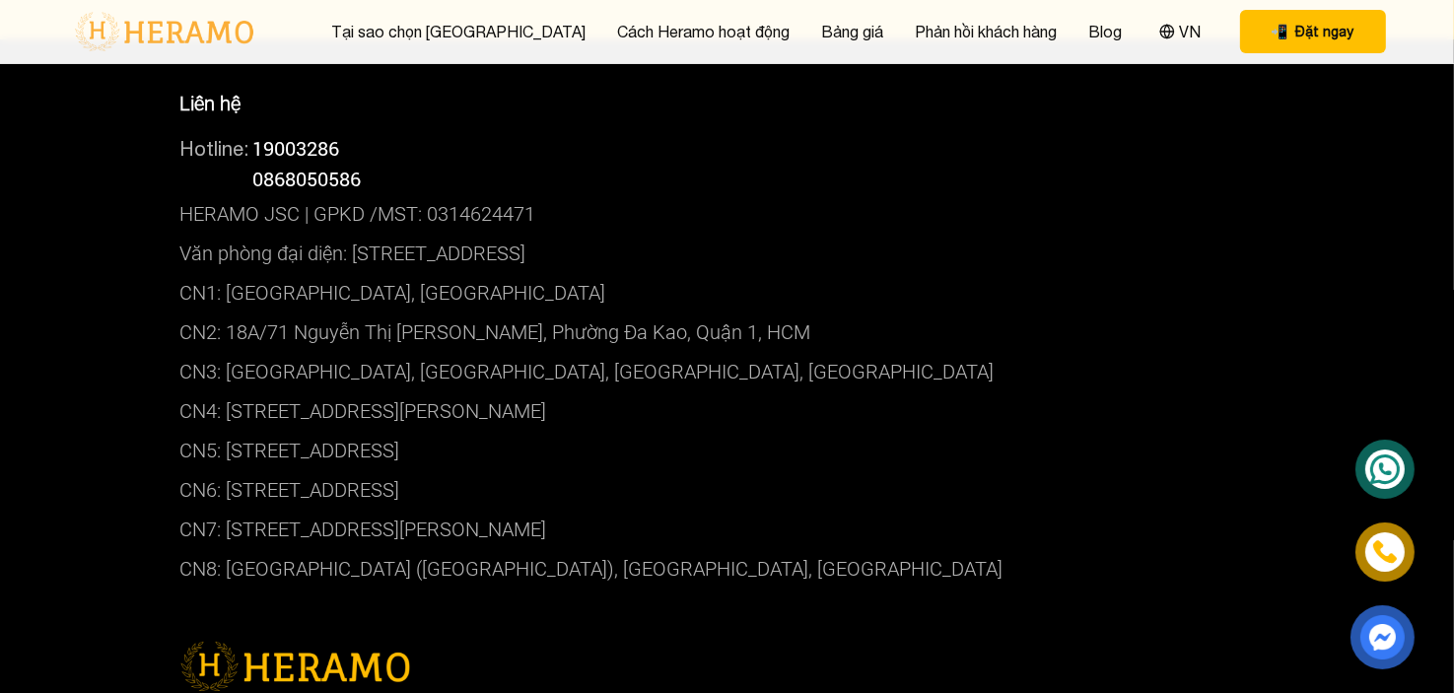
scroll to position [7458, 0]
